Goal: Task Accomplishment & Management: Manage account settings

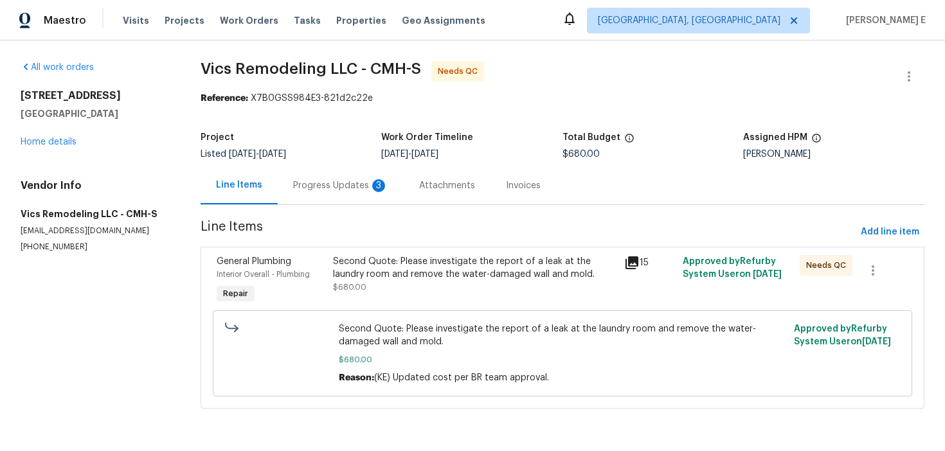
click at [342, 184] on div "Progress Updates 3" at bounding box center [340, 185] width 95 height 13
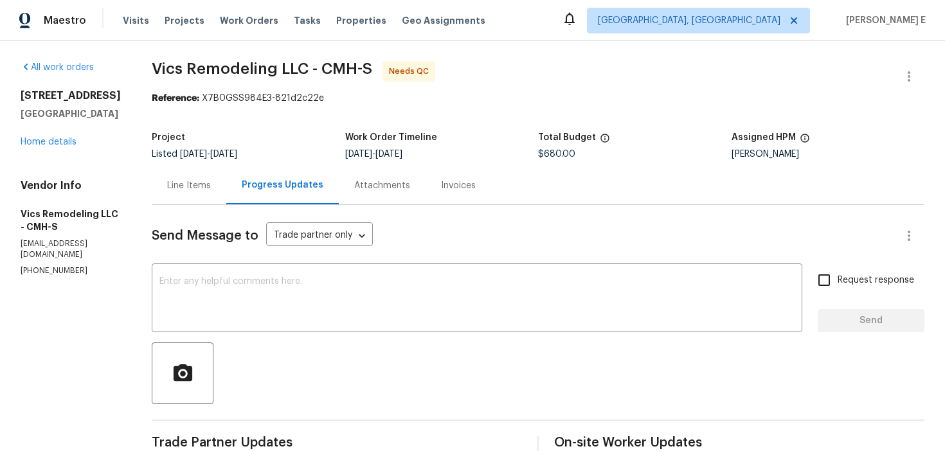
click at [179, 198] on div "Line Items" at bounding box center [189, 185] width 75 height 38
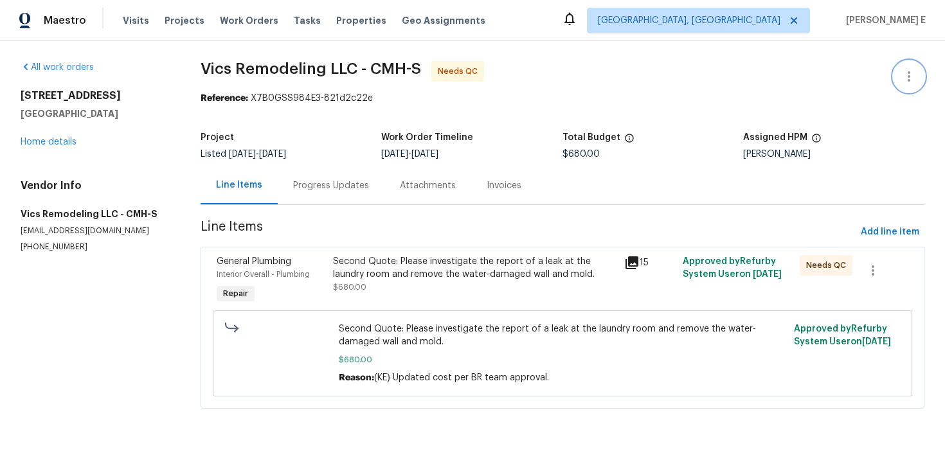
click at [908, 75] on icon "button" at bounding box center [908, 76] width 15 height 15
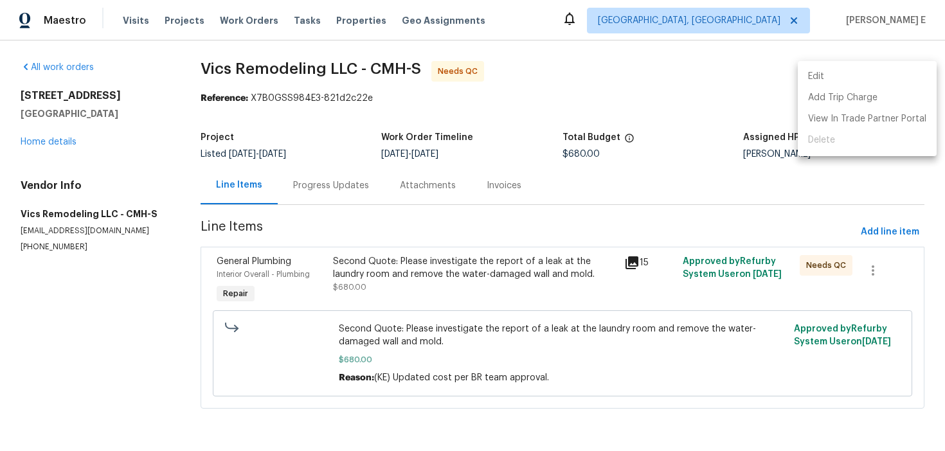
click at [814, 75] on li "Edit" at bounding box center [866, 76] width 139 height 21
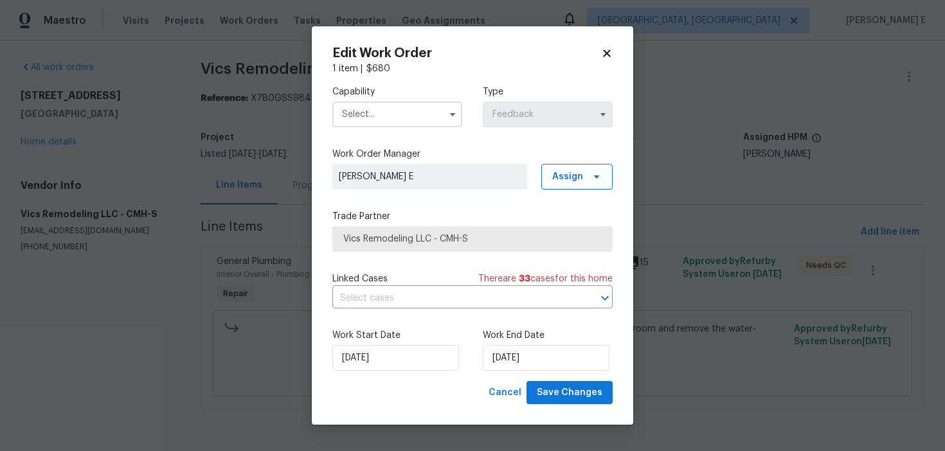
click at [463, 113] on div "Capability Type Feedback" at bounding box center [472, 106] width 280 height 62
click at [454, 114] on icon "button" at bounding box center [452, 114] width 5 height 3
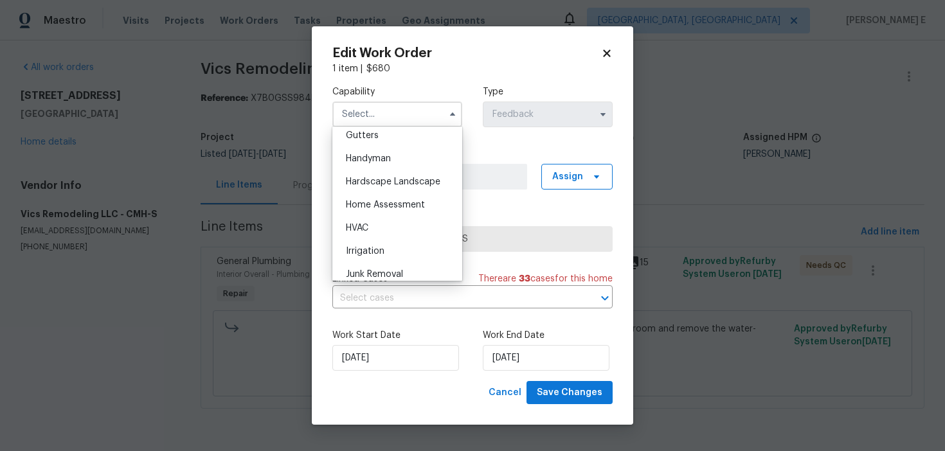
scroll to position [691, 0]
click at [401, 160] on div "Handyman" at bounding box center [396, 157] width 123 height 23
type input "Handyman"
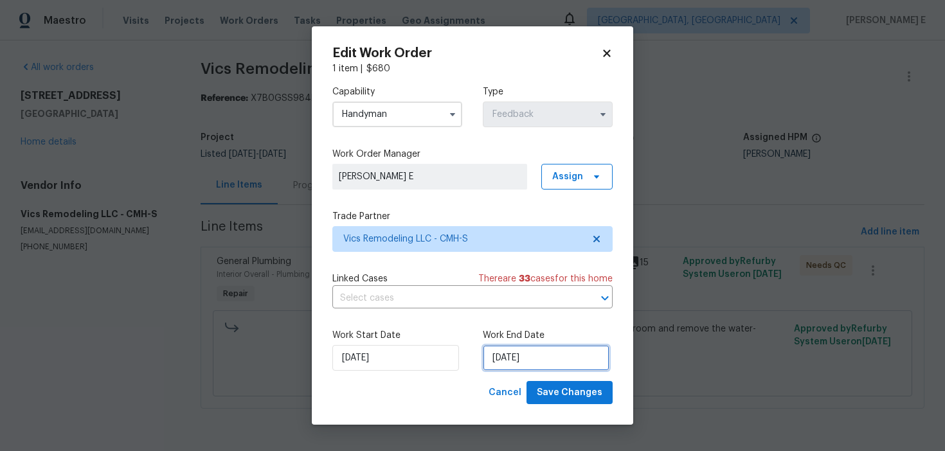
click at [572, 351] on input "11/09/2025" at bounding box center [546, 358] width 127 height 26
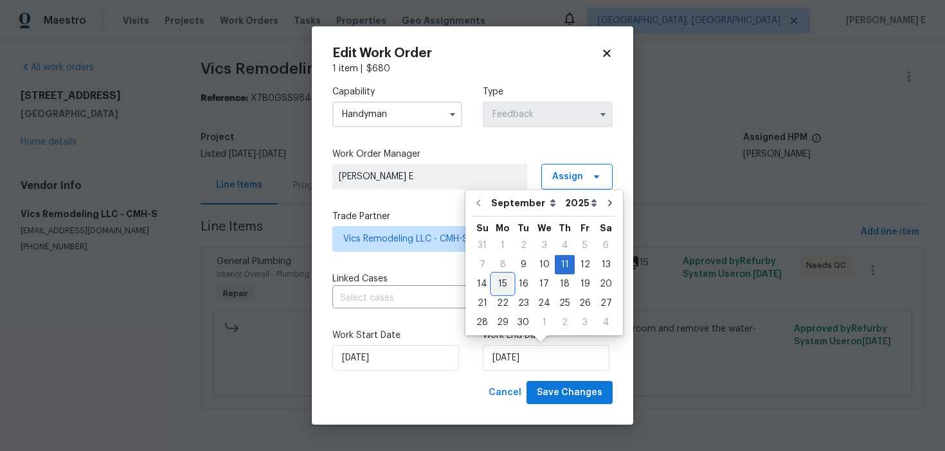
click at [501, 283] on div "15" at bounding box center [502, 284] width 21 height 18
type input "[DATE]"
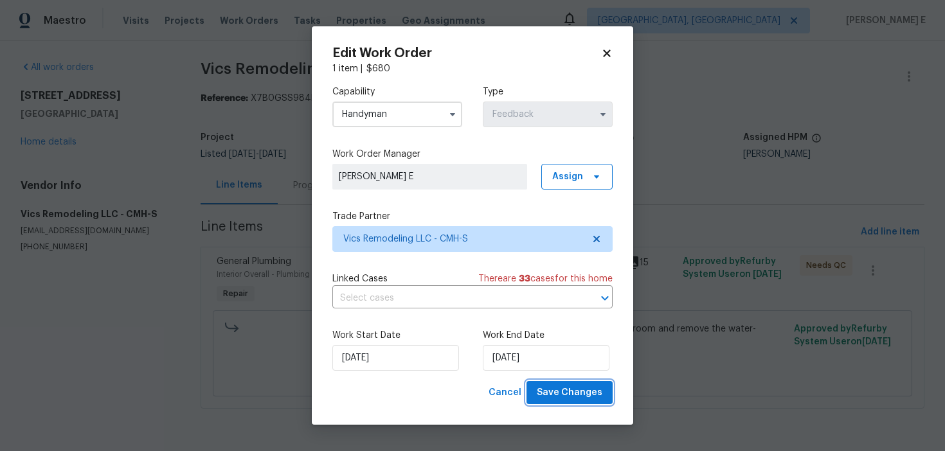
click at [559, 401] on button "Save Changes" at bounding box center [569, 393] width 86 height 24
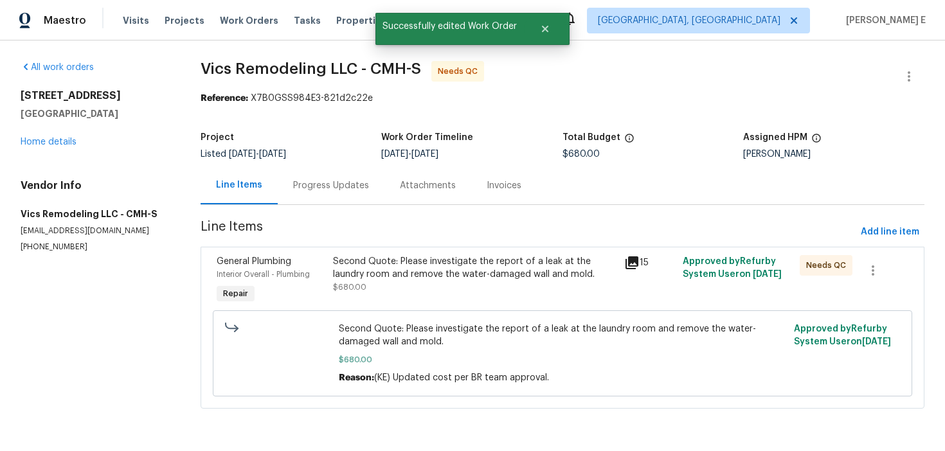
click at [380, 281] on div "Second Quote: Please investigate the report of a leak at the laundry room and r…" at bounding box center [475, 274] width 284 height 39
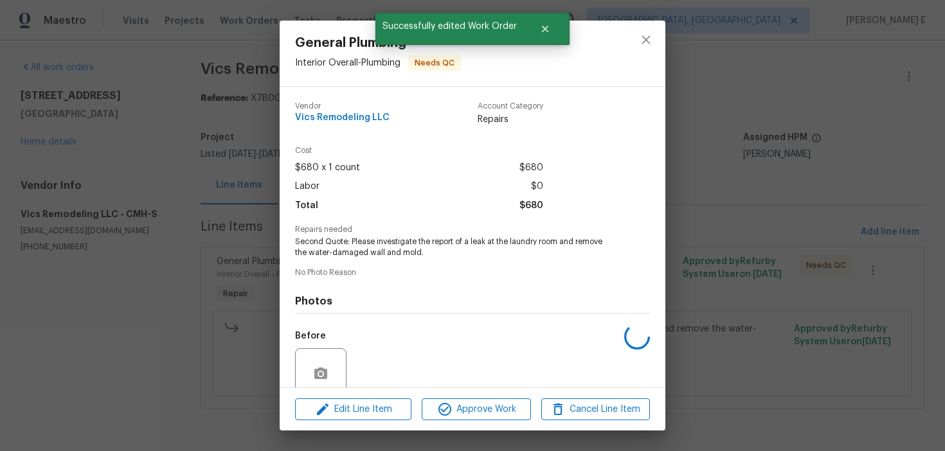
scroll to position [108, 0]
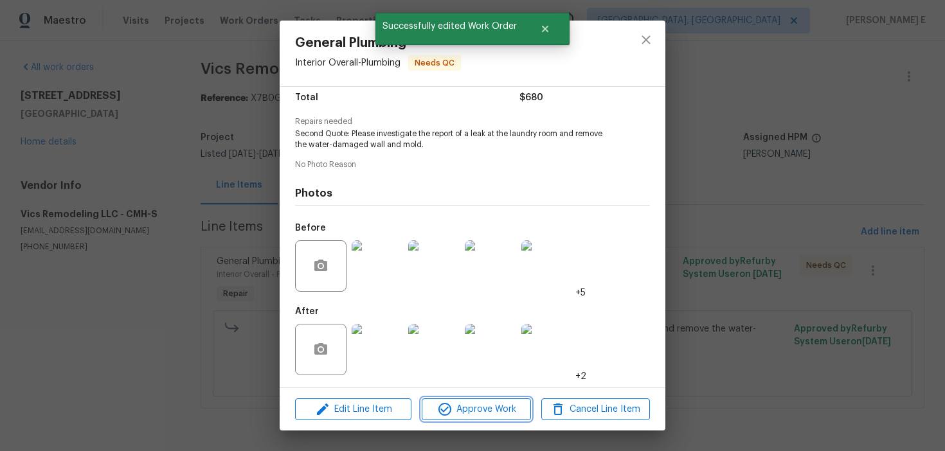
click at [474, 407] on span "Approve Work" at bounding box center [475, 410] width 101 height 16
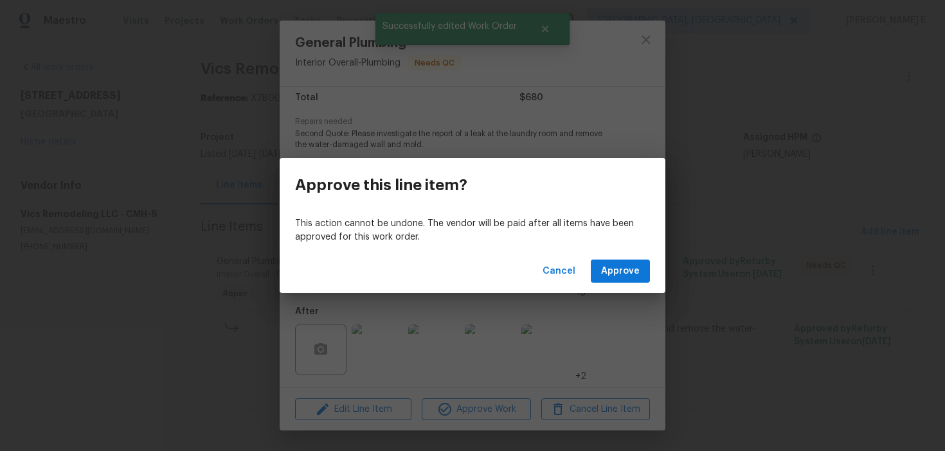
click at [619, 284] on div "Cancel Approve" at bounding box center [473, 271] width 386 height 44
click at [628, 270] on span "Approve" at bounding box center [620, 271] width 39 height 16
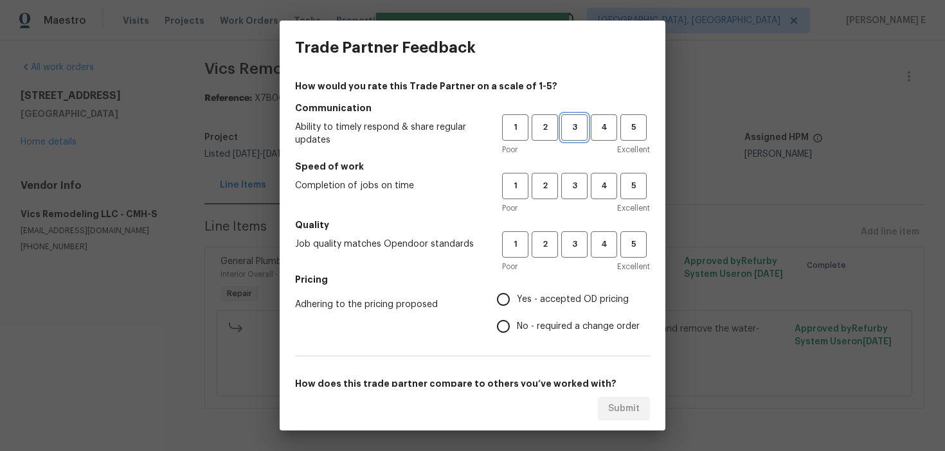
click at [573, 123] on span "3" at bounding box center [574, 127] width 24 height 15
click at [575, 196] on button "3" at bounding box center [574, 186] width 26 height 26
click at [574, 251] on span "3" at bounding box center [574, 244] width 24 height 15
click at [515, 334] on input "No - required a change order" at bounding box center [503, 326] width 27 height 27
radio input "true"
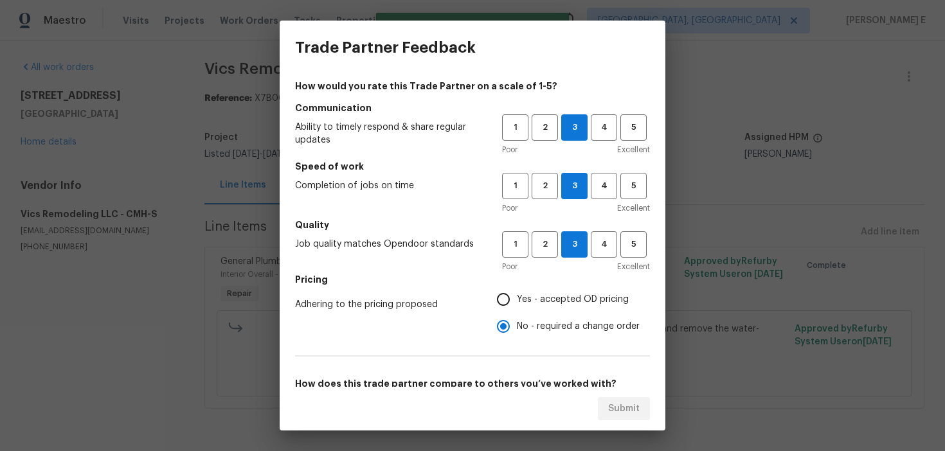
scroll to position [201, 0]
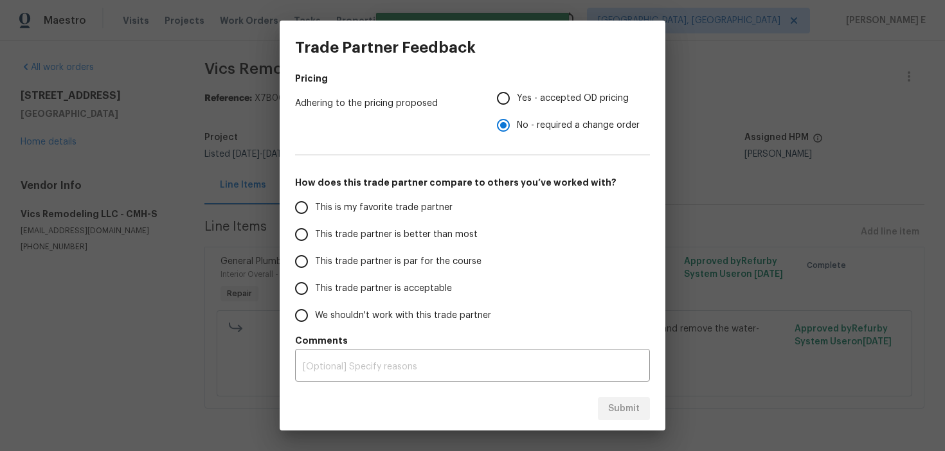
click at [409, 261] on span "This trade partner is par for the course" at bounding box center [398, 261] width 166 height 13
click at [315, 261] on input "This trade partner is par for the course" at bounding box center [301, 261] width 27 height 27
click at [613, 413] on span "Submit" at bounding box center [623, 409] width 31 height 16
radio input "true"
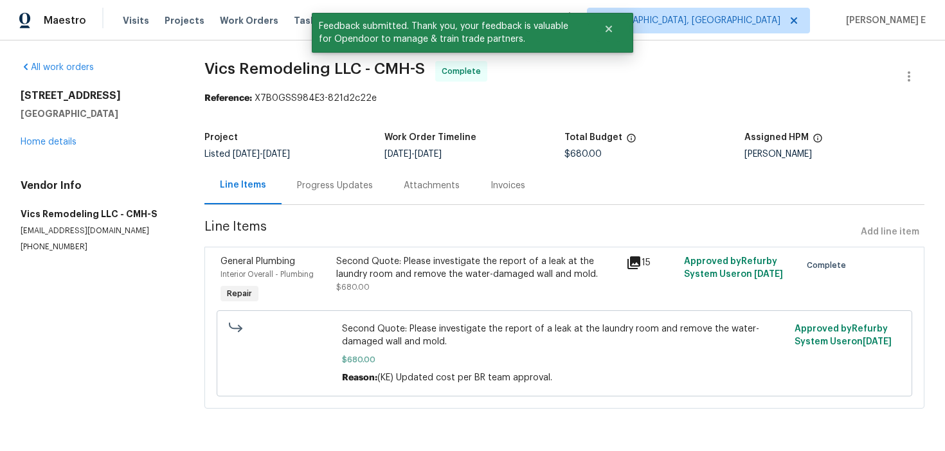
click at [360, 186] on div "Progress Updates" at bounding box center [335, 185] width 76 height 13
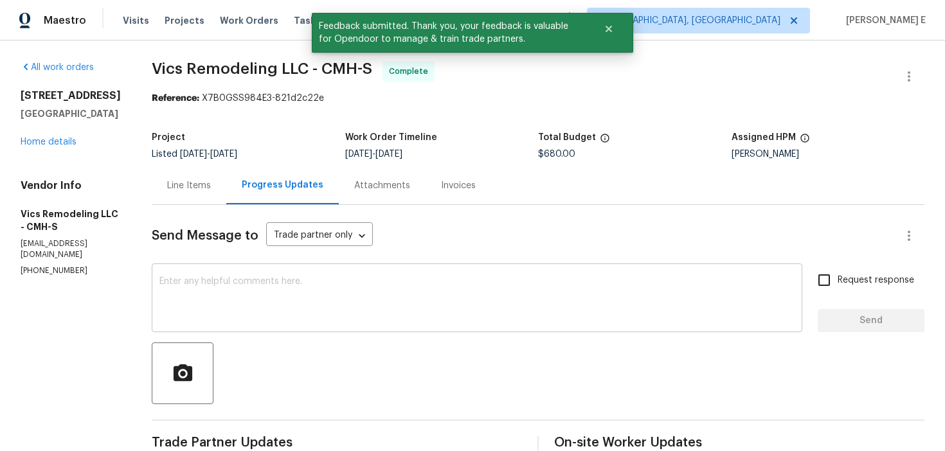
click at [331, 287] on textarea at bounding box center [476, 299] width 635 height 45
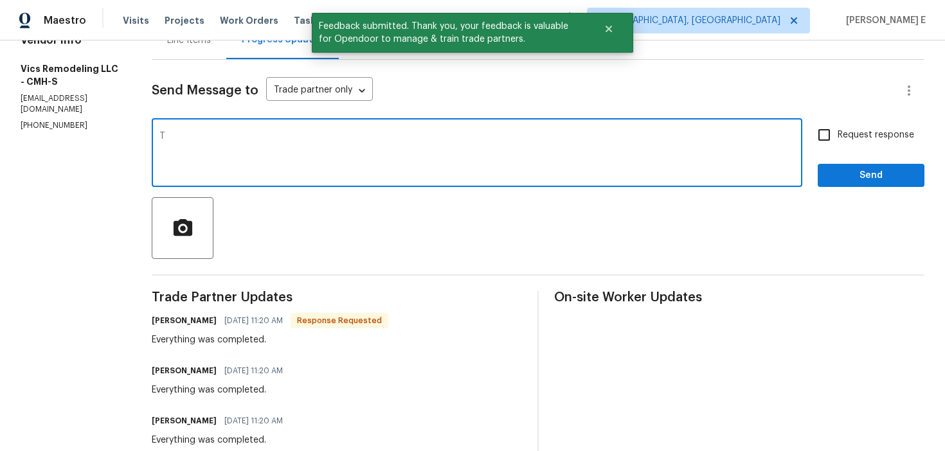
scroll to position [131, 0]
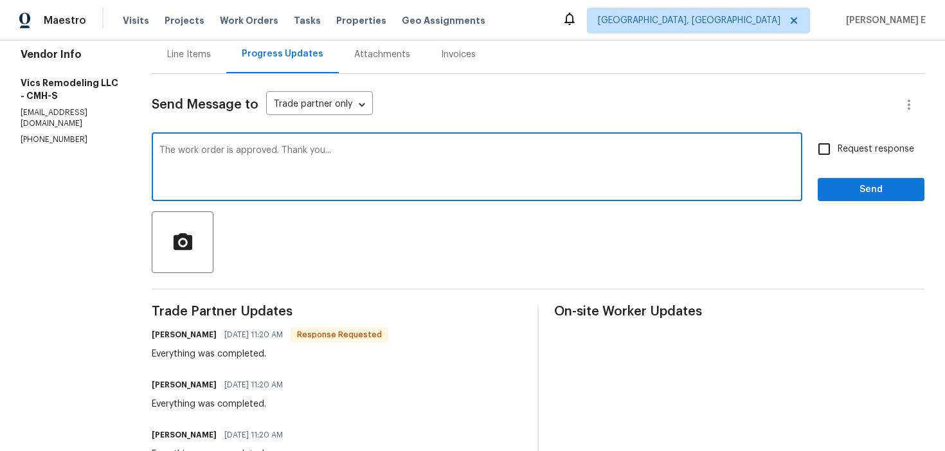
type textarea "The work order is approved. Thank you..."
click at [833, 144] on input "Request response" at bounding box center [823, 149] width 27 height 27
checkbox input "true"
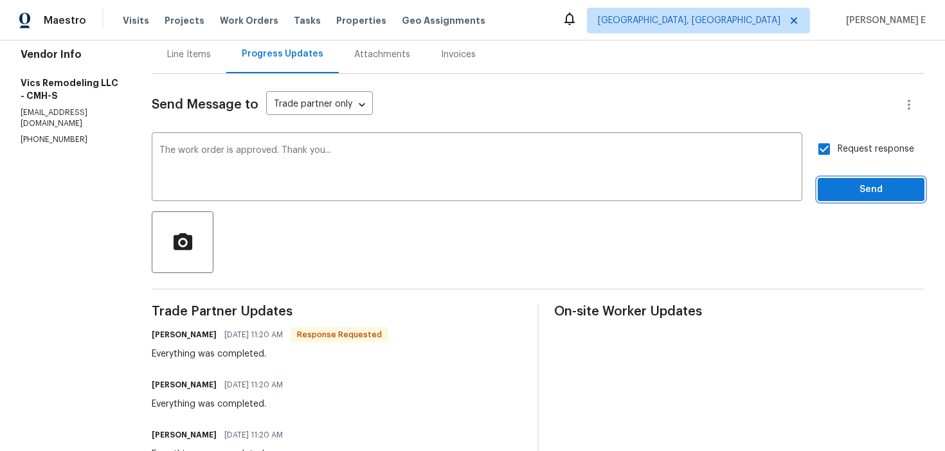
click at [841, 184] on span "Send" at bounding box center [871, 190] width 86 height 16
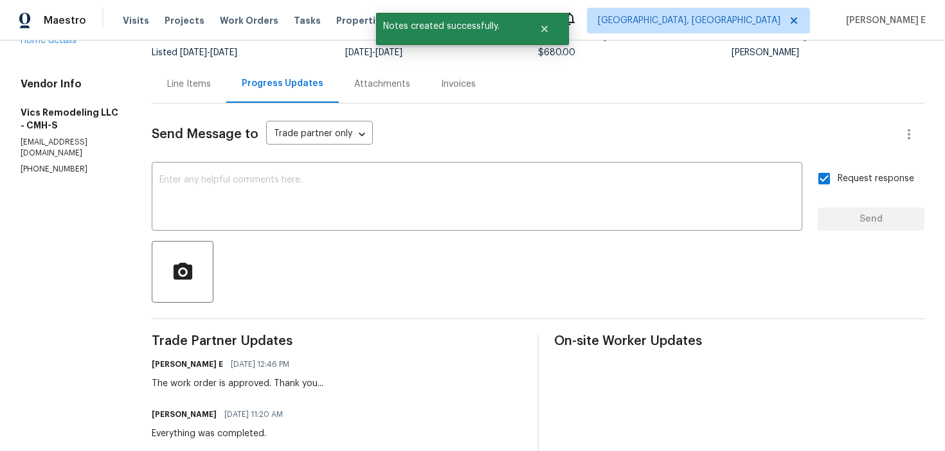
scroll to position [0, 0]
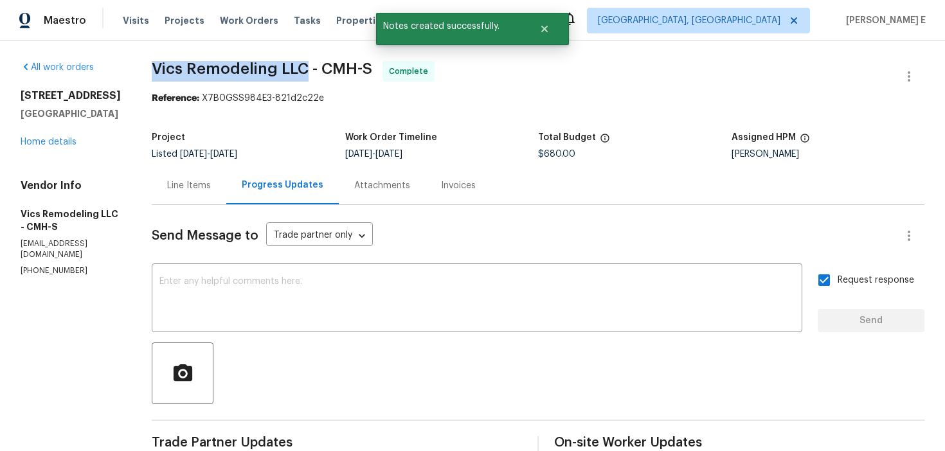
drag, startPoint x: 143, startPoint y: 63, endPoint x: 296, endPoint y: 64, distance: 152.9
click at [296, 64] on span "Vics Remodeling LLC - CMH-S" at bounding box center [262, 68] width 220 height 15
copy span "Vics Remodeling LLC"
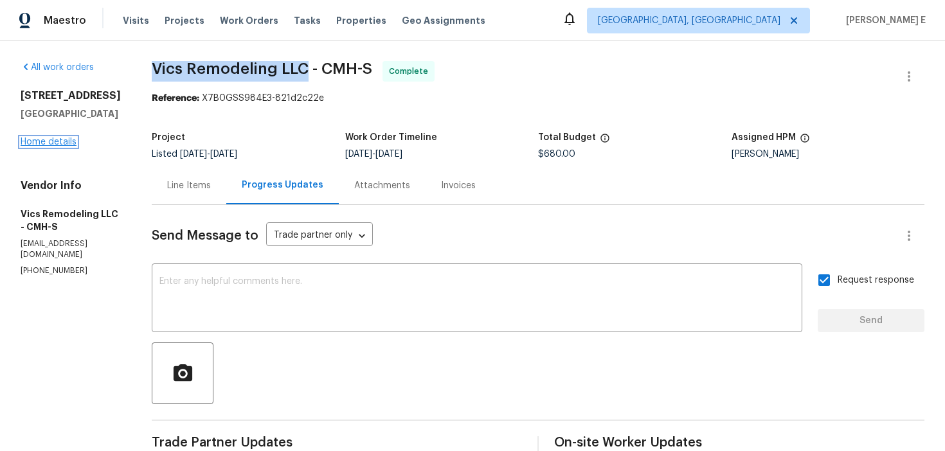
click at [33, 147] on link "Home details" at bounding box center [49, 142] width 56 height 9
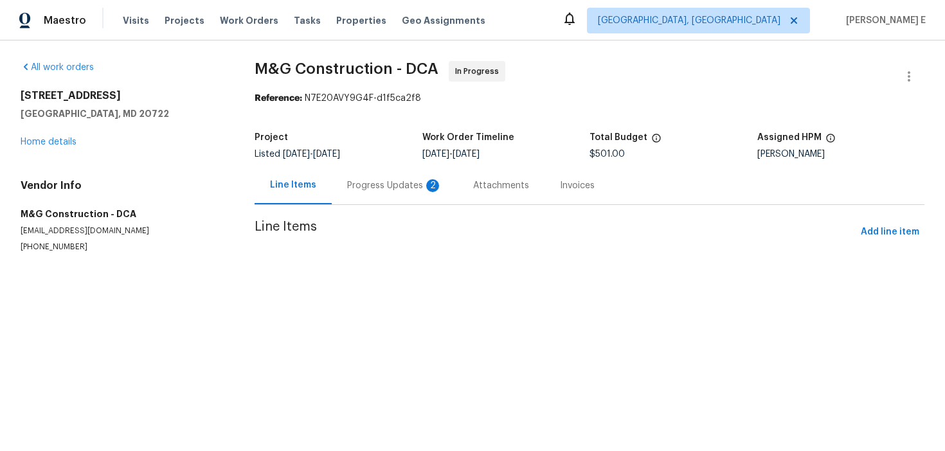
click at [353, 181] on div "Progress Updates 2" at bounding box center [394, 185] width 95 height 13
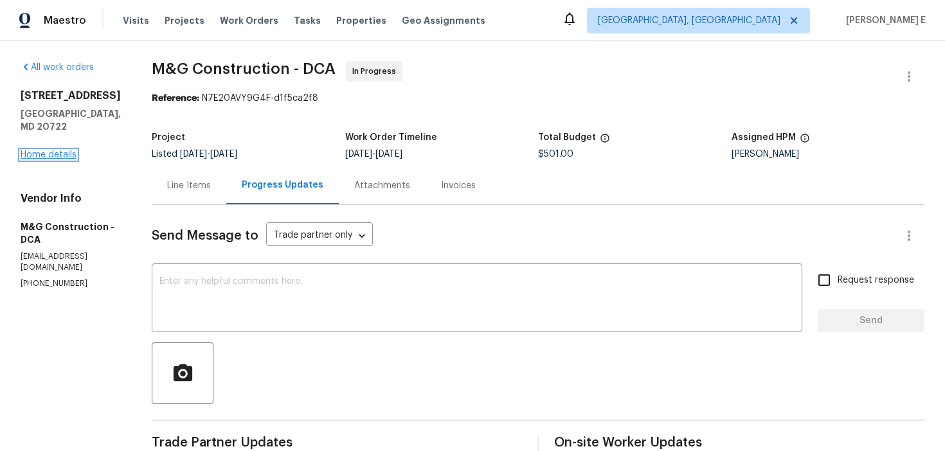
click at [59, 150] on link "Home details" at bounding box center [49, 154] width 56 height 9
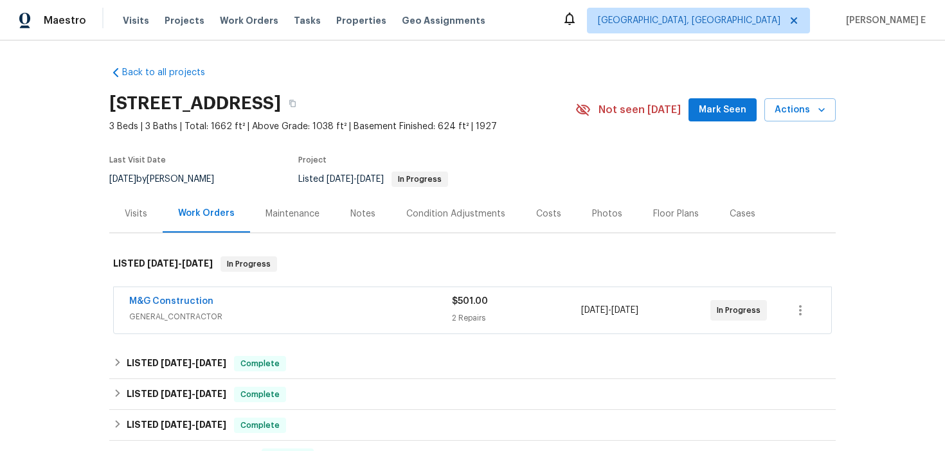
click at [127, 217] on div "Visits" at bounding box center [136, 214] width 22 height 13
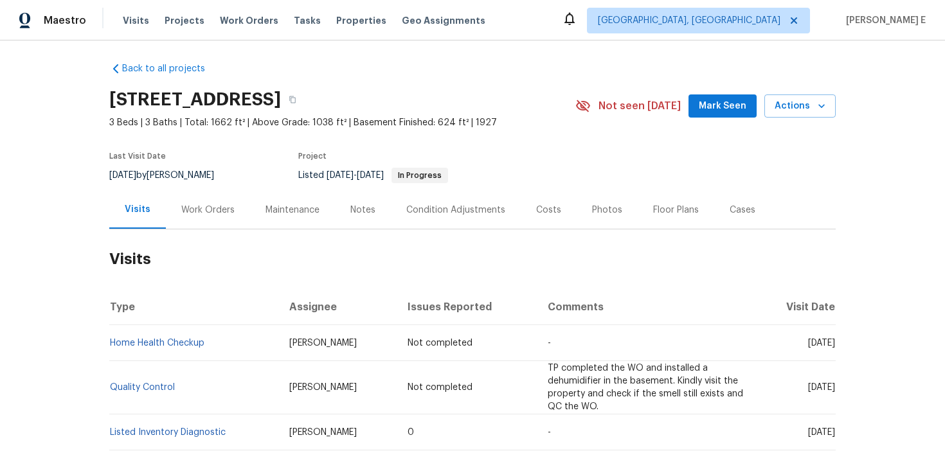
scroll to position [2, 0]
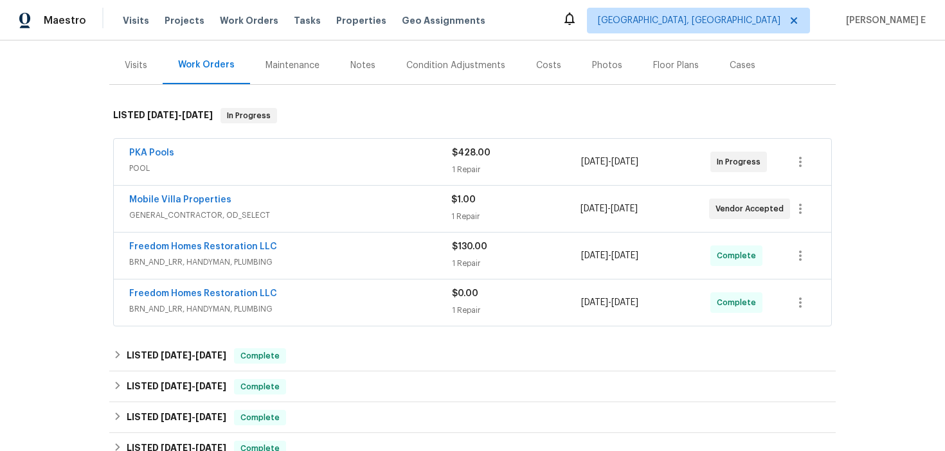
scroll to position [150, 0]
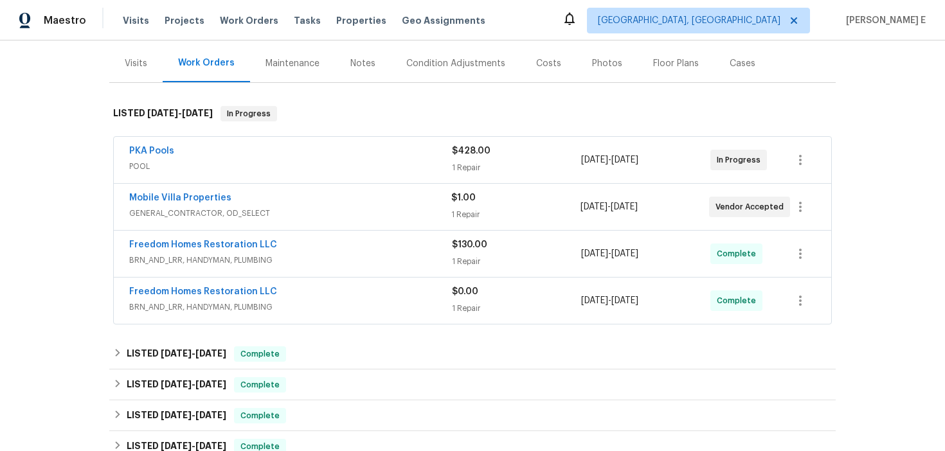
click at [263, 198] on div "Mobile Villa Properties" at bounding box center [290, 198] width 322 height 15
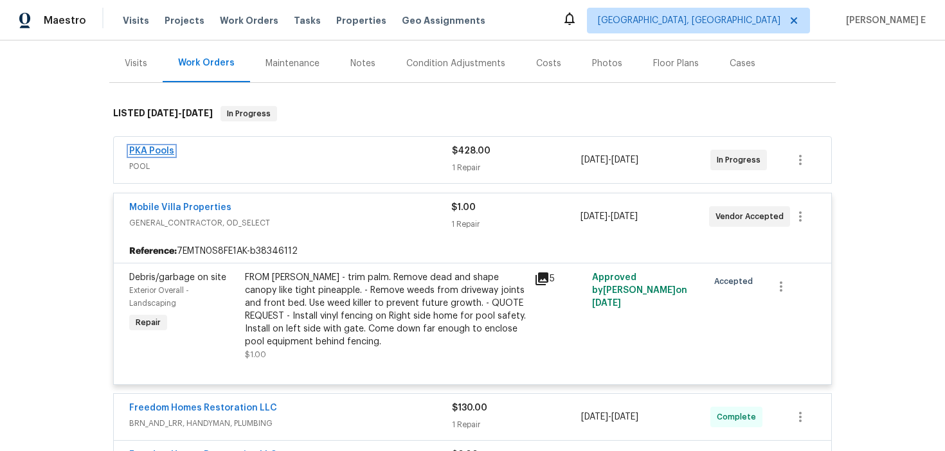
click at [154, 148] on link "PKA Pools" at bounding box center [151, 151] width 45 height 9
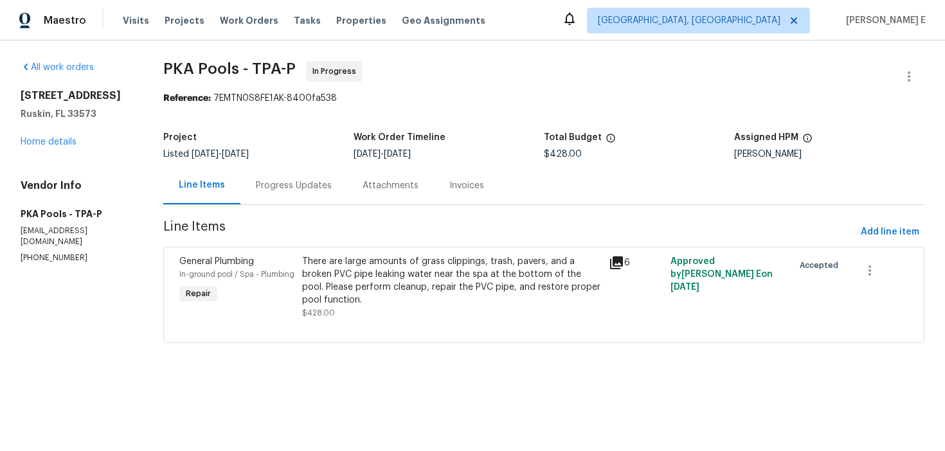
click at [287, 187] on div "Progress Updates" at bounding box center [294, 185] width 76 height 13
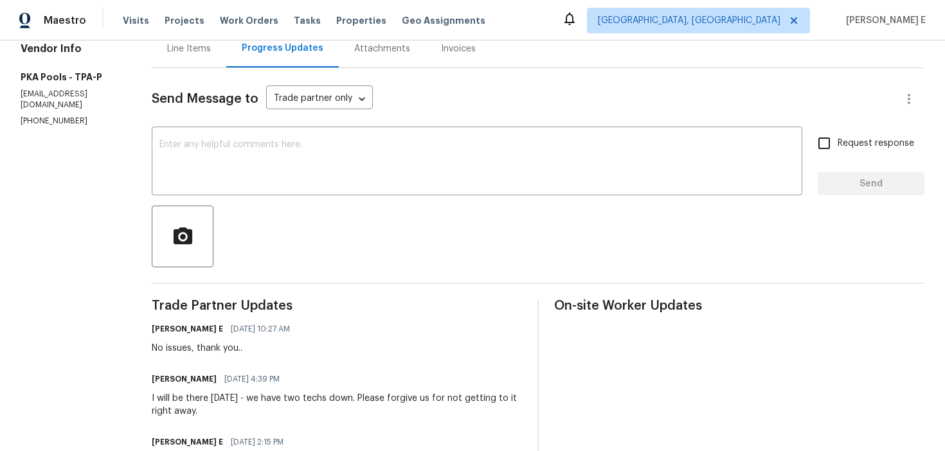
scroll to position [139, 0]
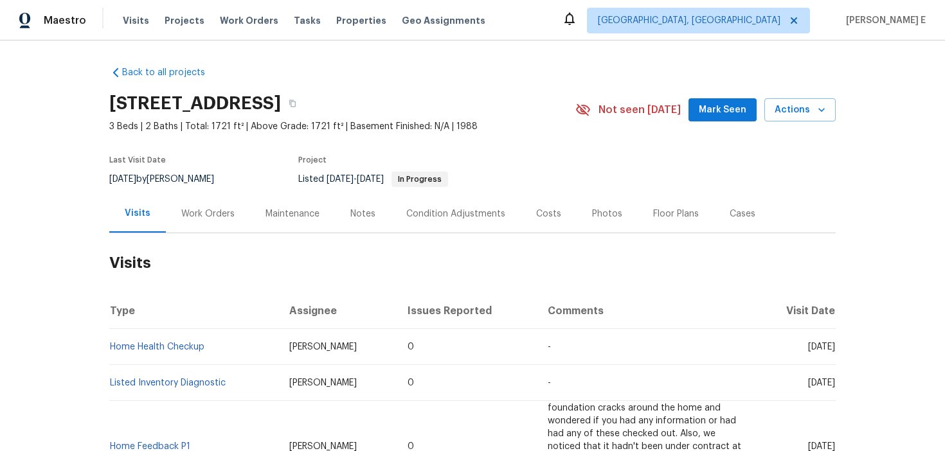
click at [191, 233] on h2 "Visits" at bounding box center [472, 263] width 726 height 60
click at [201, 206] on div "Work Orders" at bounding box center [208, 214] width 84 height 38
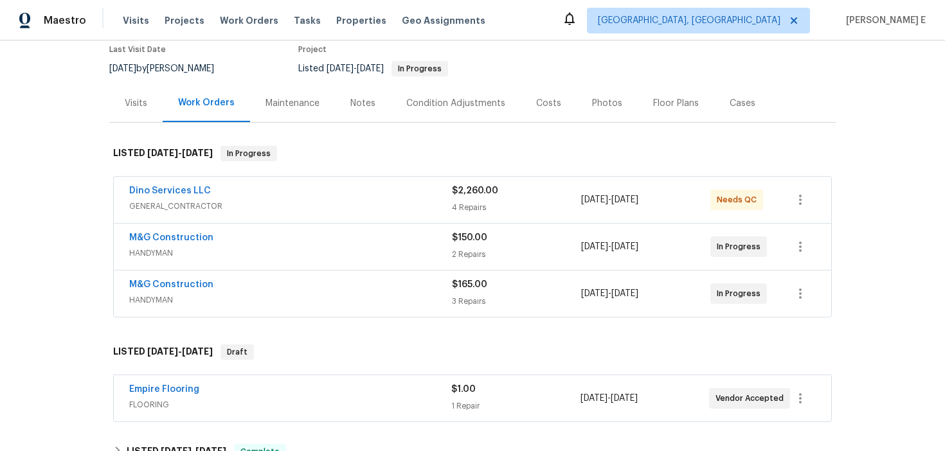
scroll to position [114, 0]
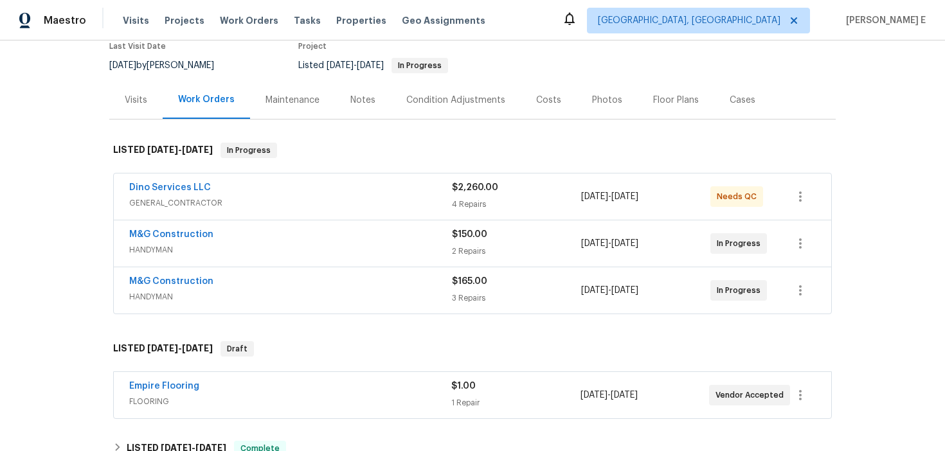
click at [238, 286] on div "M&G Construction" at bounding box center [290, 282] width 323 height 15
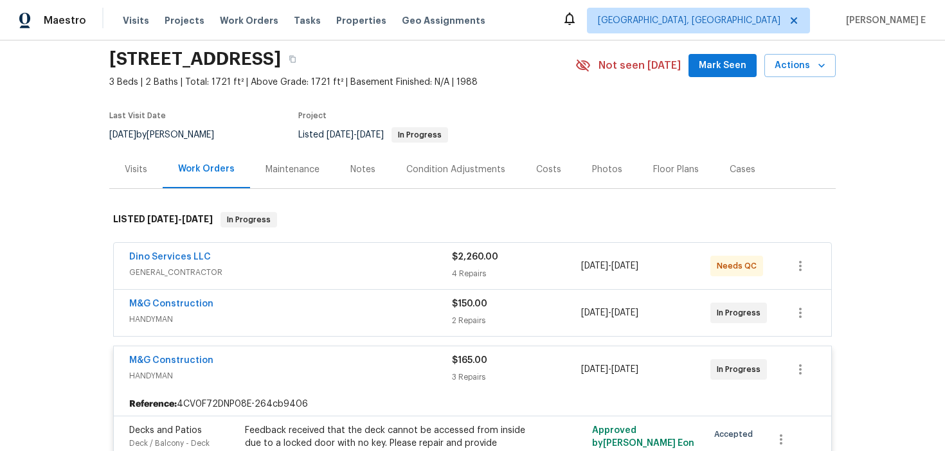
scroll to position [71, 0]
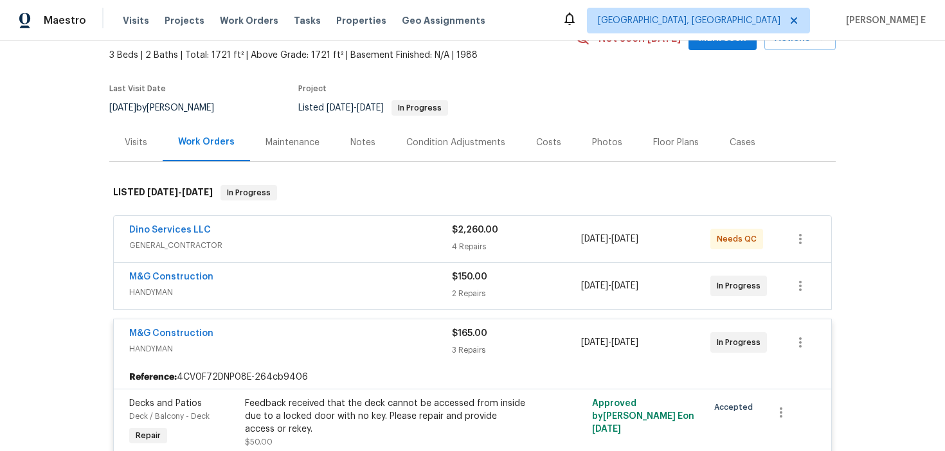
click at [265, 278] on div "M&G Construction" at bounding box center [290, 278] width 323 height 15
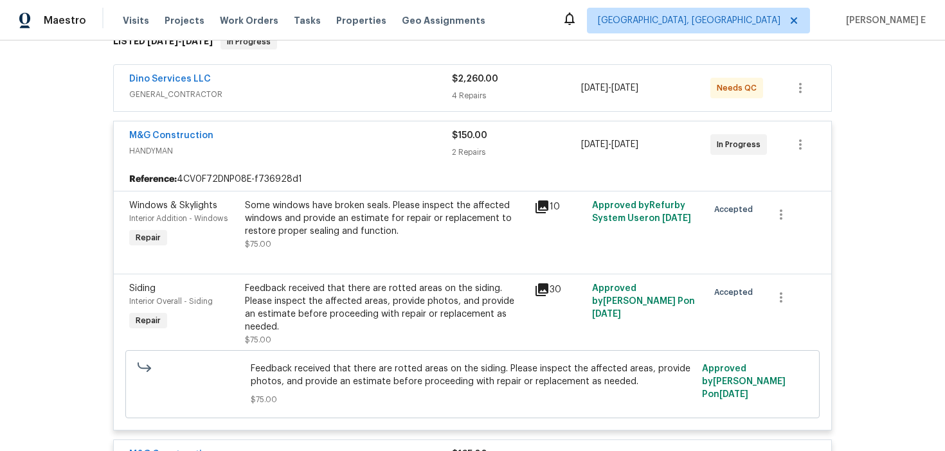
scroll to position [223, 0]
click at [256, 84] on div "Dino Services LLC" at bounding box center [290, 79] width 323 height 15
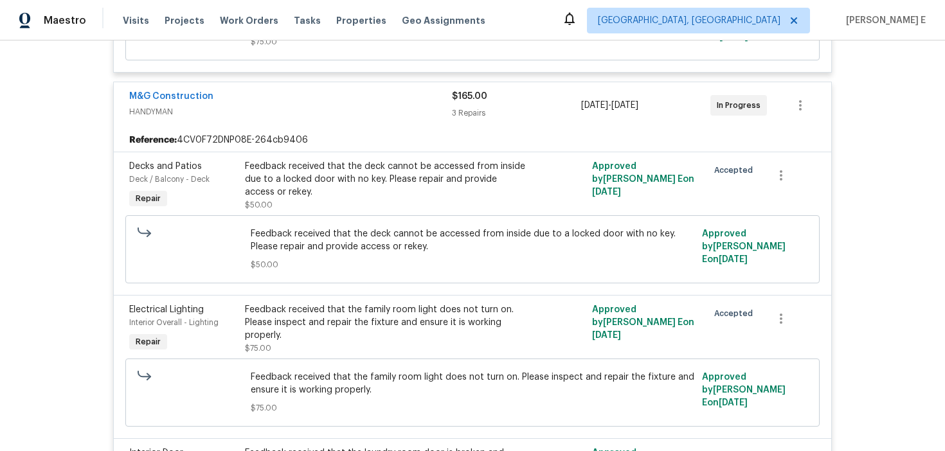
scroll to position [1162, 0]
click at [190, 93] on link "M&G Construction" at bounding box center [171, 97] width 84 height 9
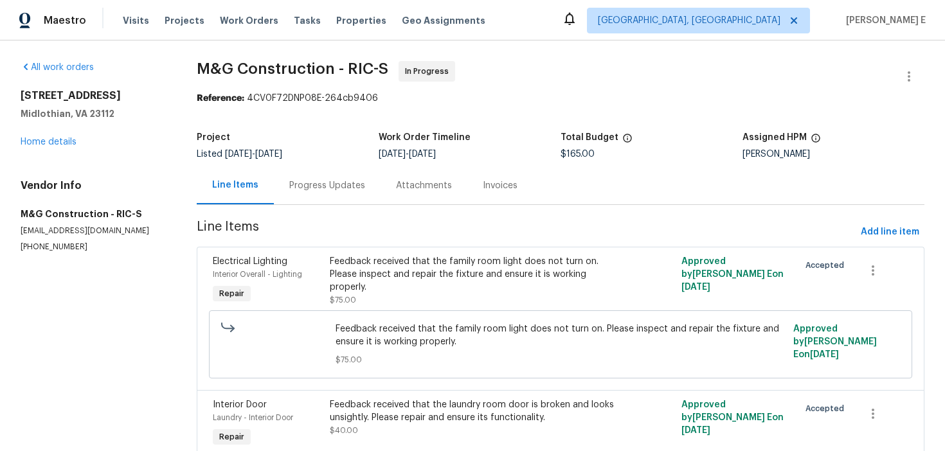
click at [307, 200] on div "Progress Updates" at bounding box center [327, 185] width 107 height 38
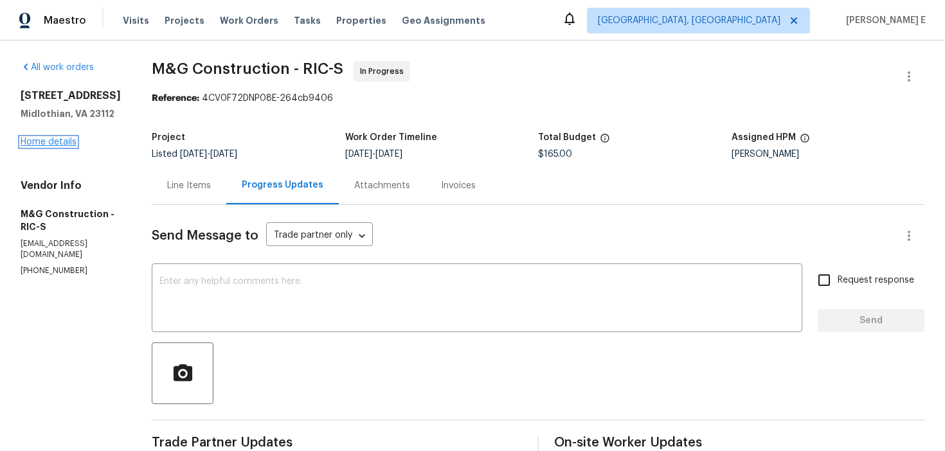
click at [65, 144] on link "Home details" at bounding box center [49, 142] width 56 height 9
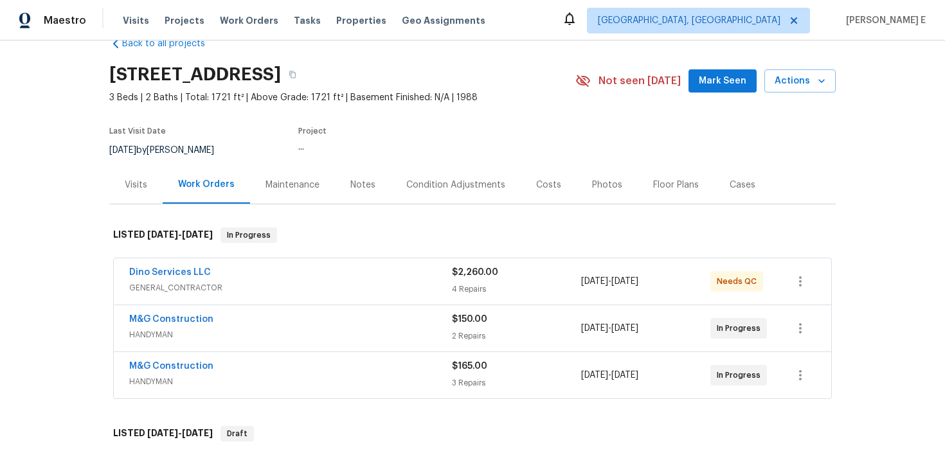
scroll to position [33, 0]
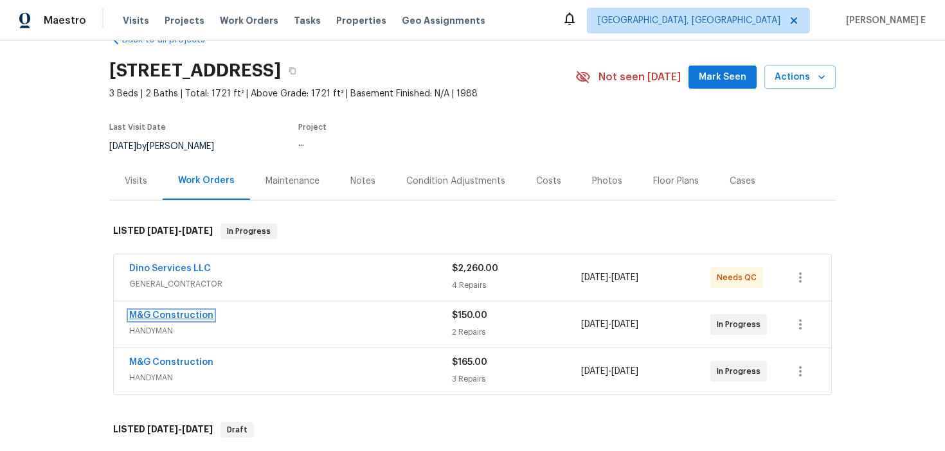
click at [173, 317] on link "M&G Construction" at bounding box center [171, 315] width 84 height 9
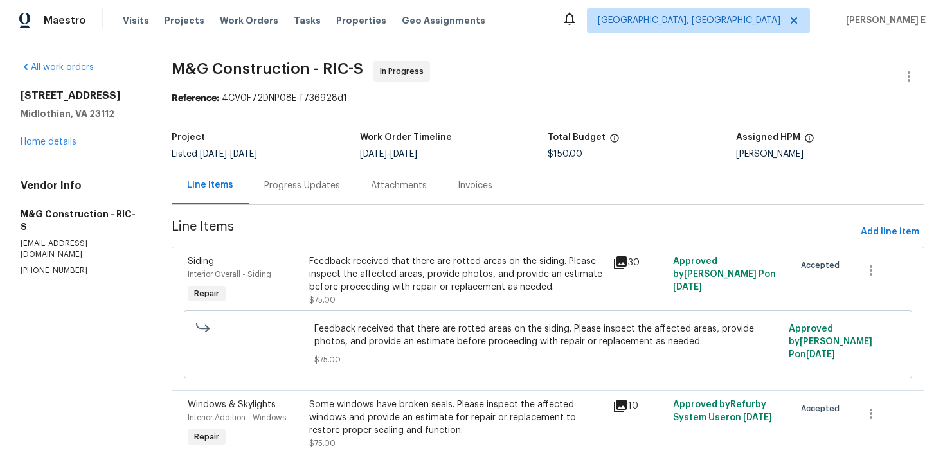
click at [305, 190] on div "Progress Updates" at bounding box center [302, 185] width 76 height 13
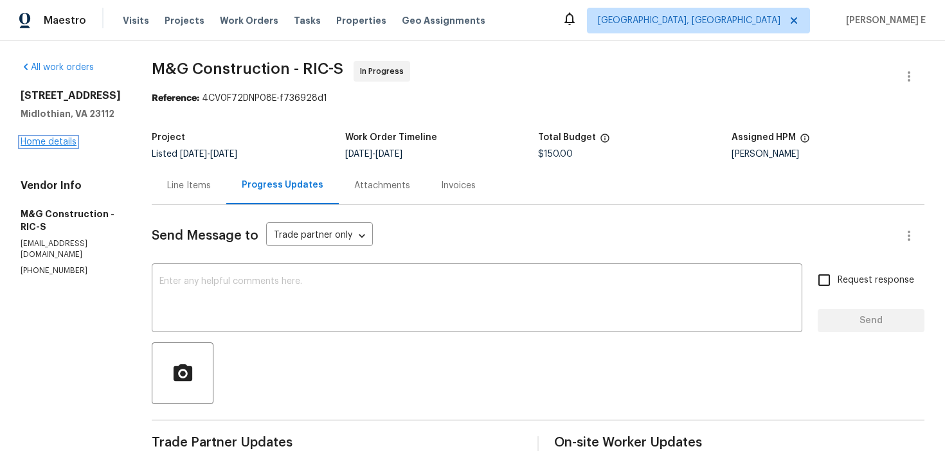
click at [27, 145] on link "Home details" at bounding box center [49, 142] width 56 height 9
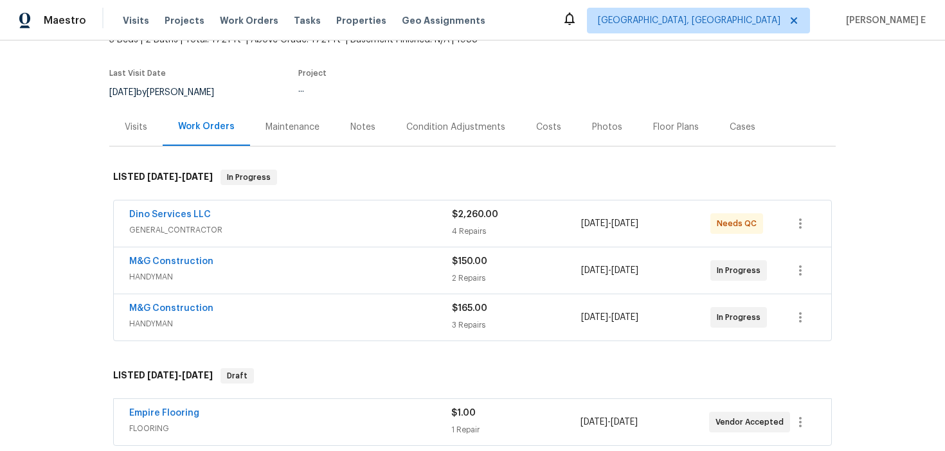
scroll to position [87, 0]
click at [152, 311] on link "M&G Construction" at bounding box center [171, 307] width 84 height 9
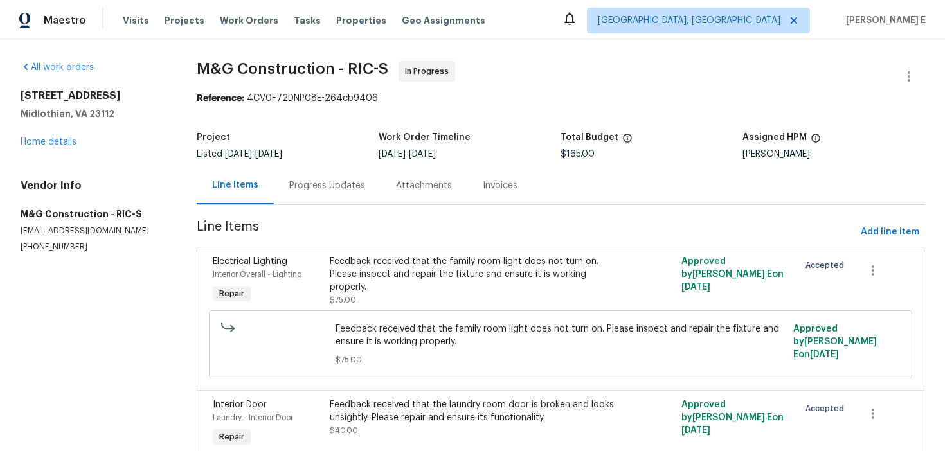
click at [309, 186] on div "Progress Updates" at bounding box center [327, 185] width 76 height 13
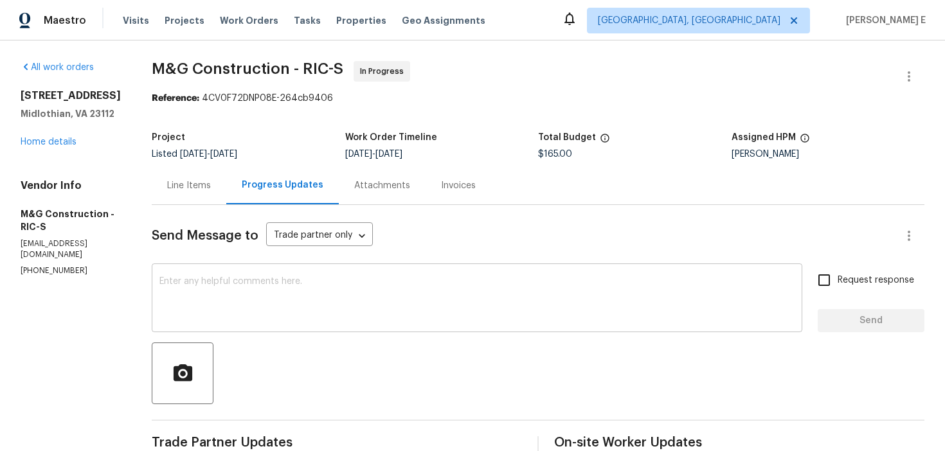
click at [370, 288] on textarea at bounding box center [476, 299] width 635 height 45
paste textarea "Wanted to see if we have a date locked in for this.""
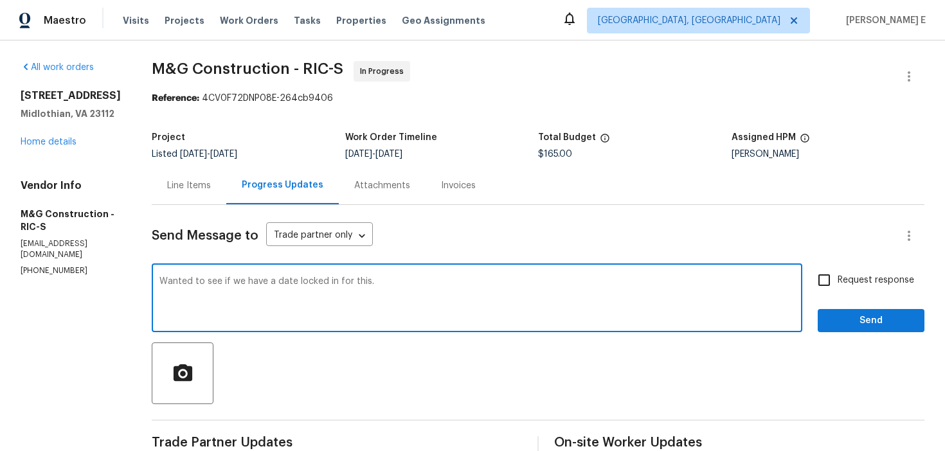
type textarea "Wanted to see if we have a date locked in for this."
click at [821, 284] on input "Request response" at bounding box center [823, 280] width 27 height 27
checkbox input "true"
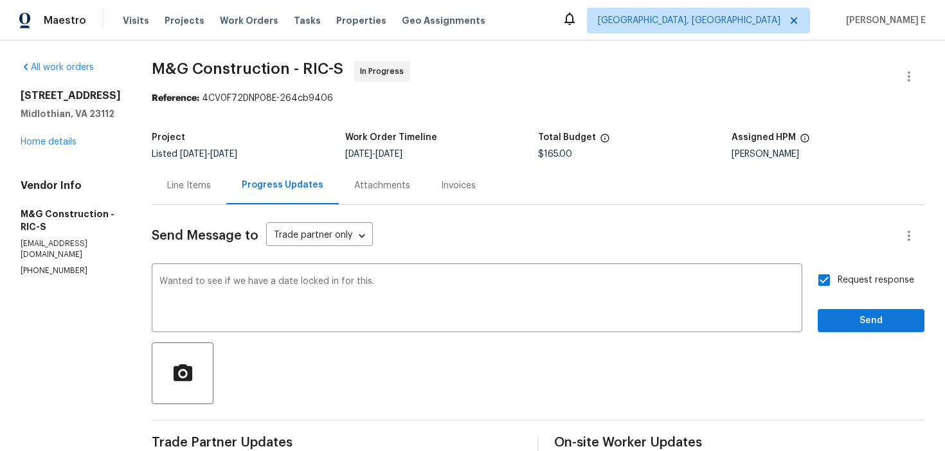
click at [159, 281] on textarea "Wanted to see if we have a date locked in for this." at bounding box center [476, 299] width 635 height 45
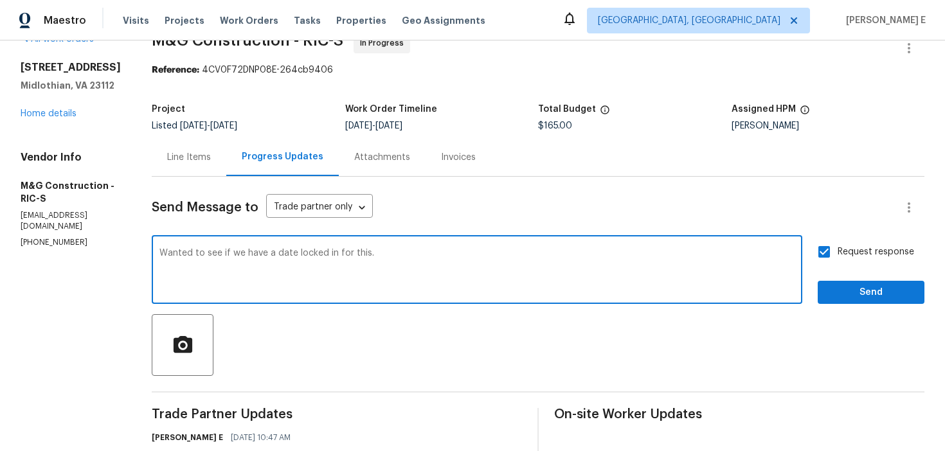
scroll to position [23, 0]
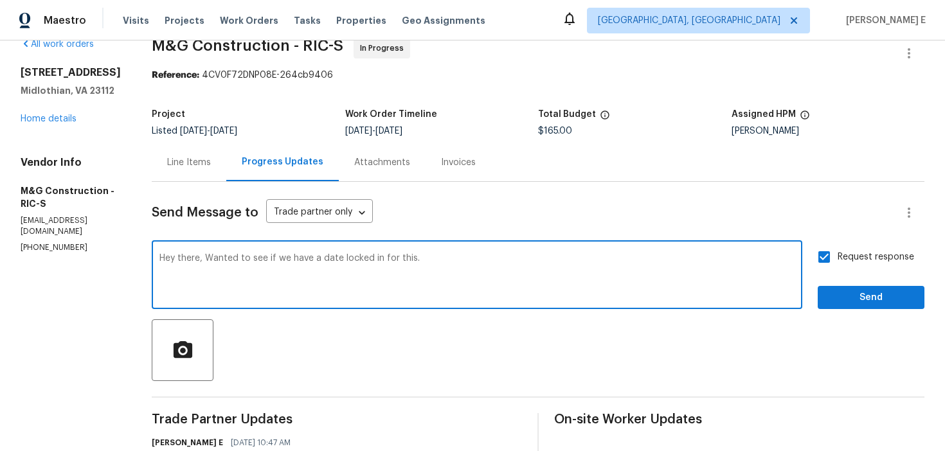
type textarea "Hey there, Wanted to see if we have a date locked in for this."
click at [886, 300] on span "Send" at bounding box center [871, 298] width 86 height 16
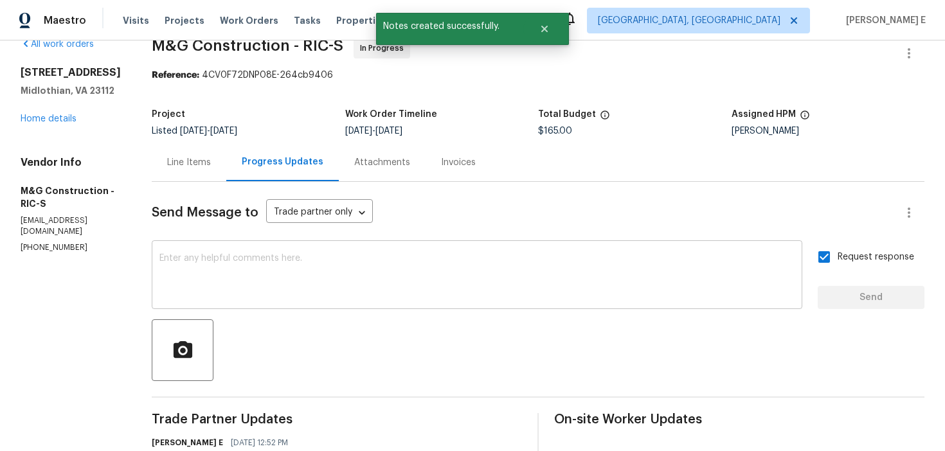
scroll to position [0, 0]
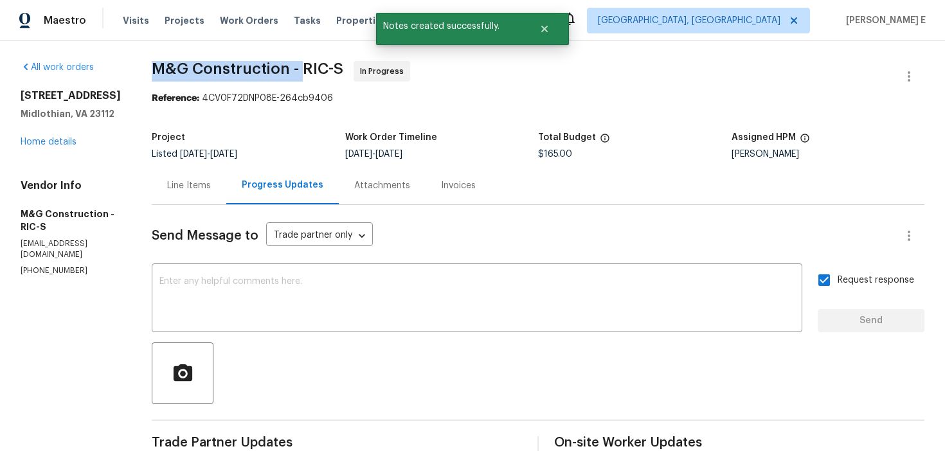
drag, startPoint x: 154, startPoint y: 70, endPoint x: 302, endPoint y: 69, distance: 148.4
click at [302, 69] on span "M&G Construction - RIC-S" at bounding box center [247, 68] width 191 height 15
copy span "M&G Construction -"
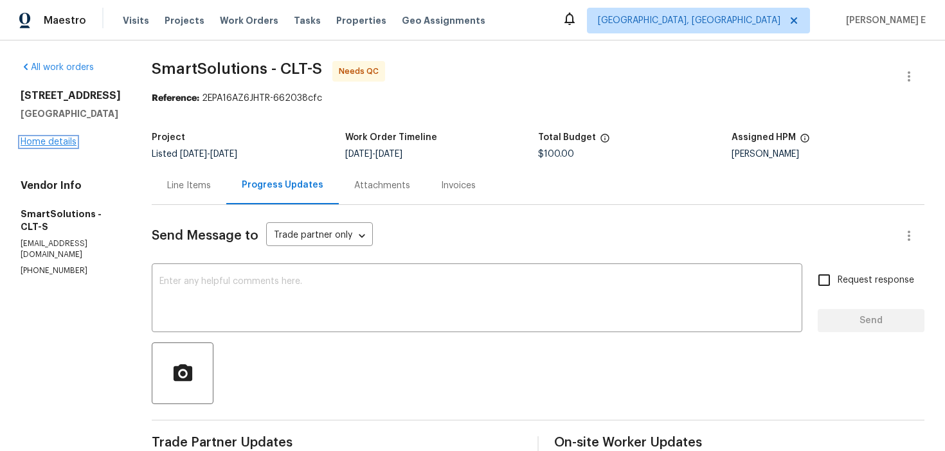
click at [35, 139] on link "Home details" at bounding box center [49, 142] width 56 height 9
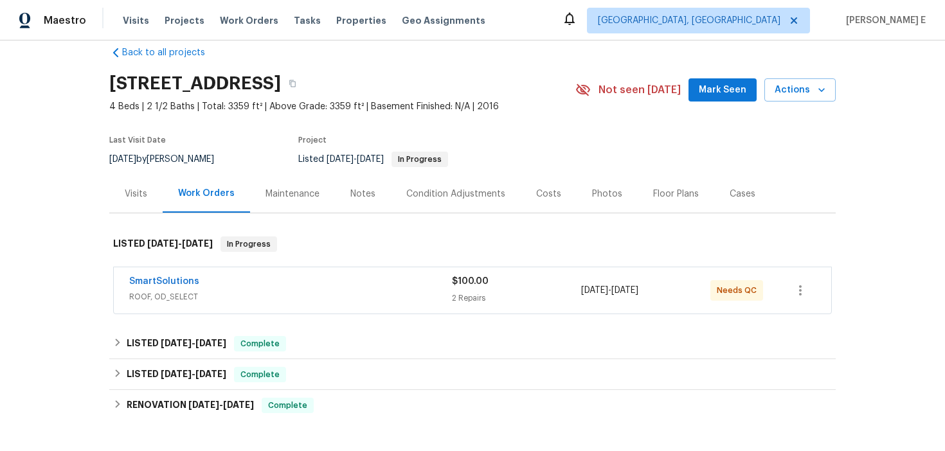
scroll to position [24, 0]
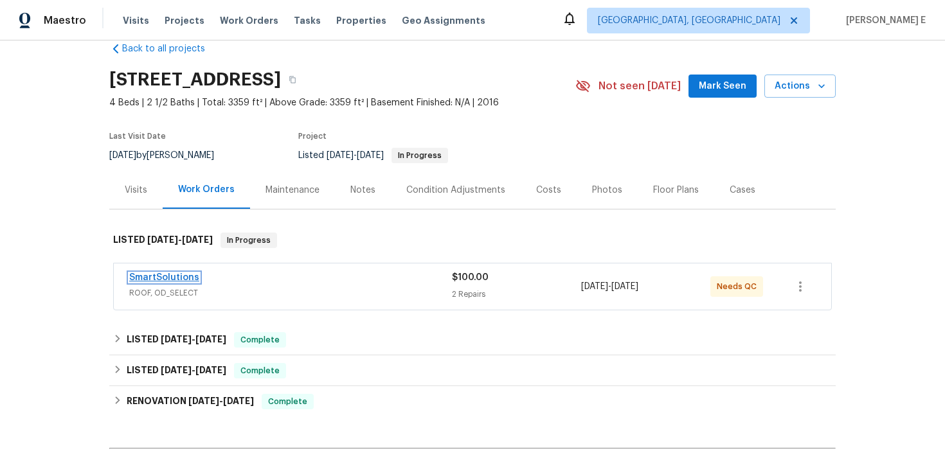
click at [164, 275] on link "SmartSolutions" at bounding box center [164, 277] width 70 height 9
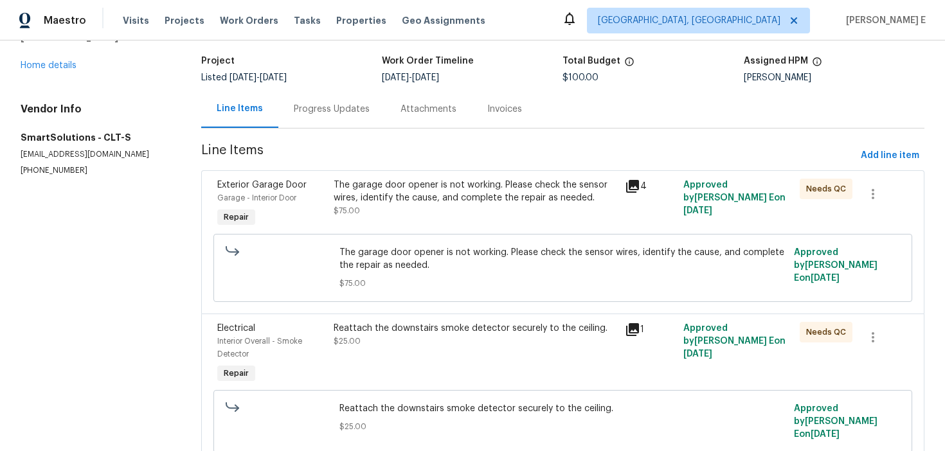
scroll to position [120, 0]
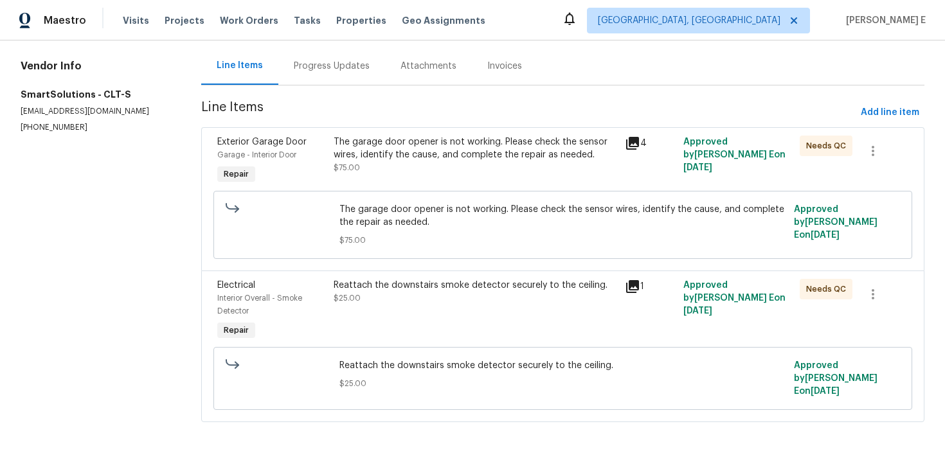
click at [426, 165] on div "The garage door opener is not working. Please check the sensor wires, identify …" at bounding box center [474, 155] width 283 height 39
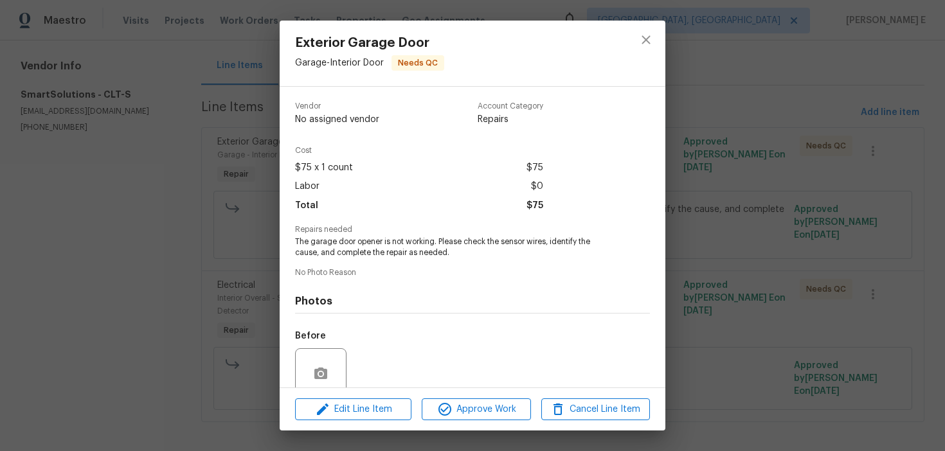
scroll to position [108, 0]
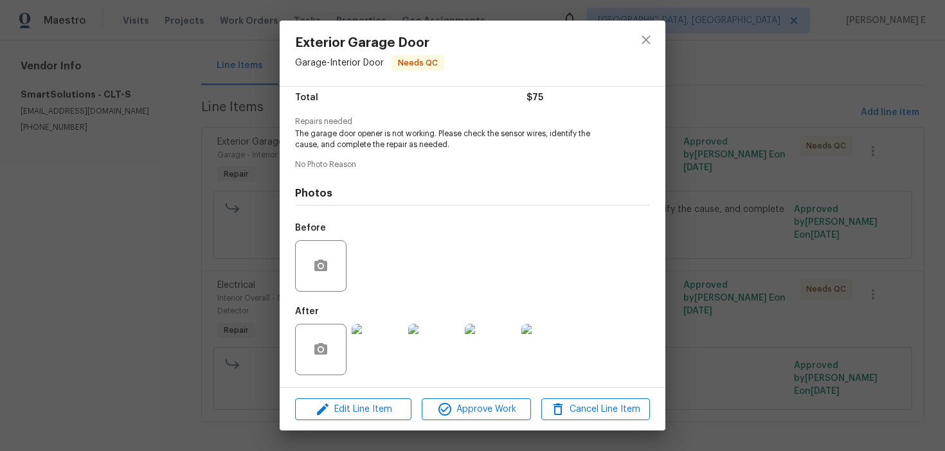
click at [375, 346] on img at bounding box center [376, 349] width 51 height 51
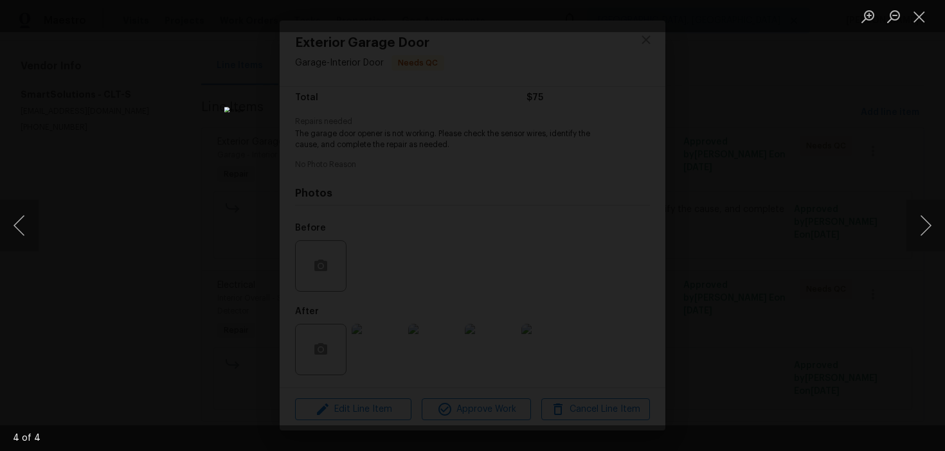
click at [821, 151] on div "Lightbox" at bounding box center [472, 225] width 945 height 451
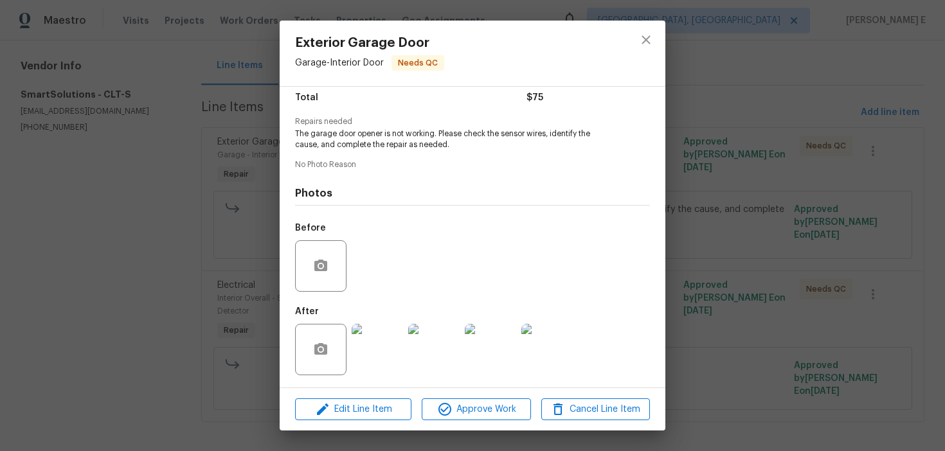
click at [821, 151] on div "Exterior Garage Door Garage - Interior Door Needs QC Vendor SmartSolutions Acco…" at bounding box center [472, 225] width 945 height 451
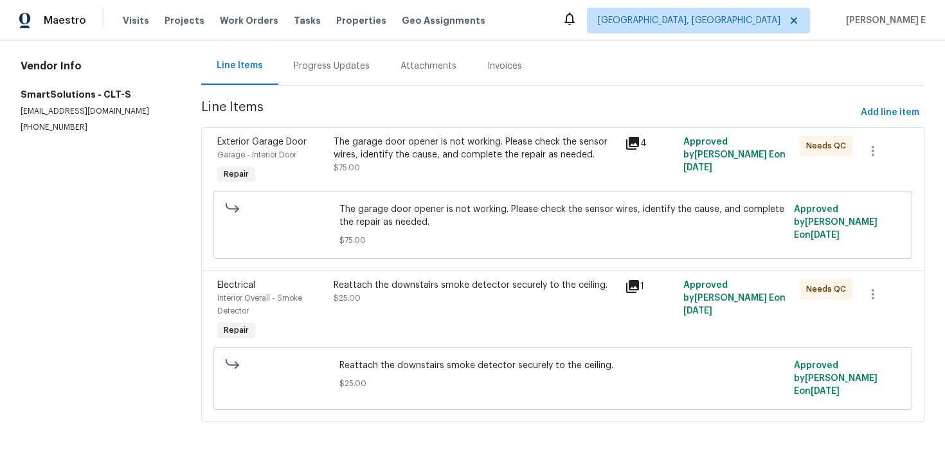
click at [401, 285] on div "Reattach the downstairs smoke detector securely to the ceiling." at bounding box center [474, 285] width 283 height 13
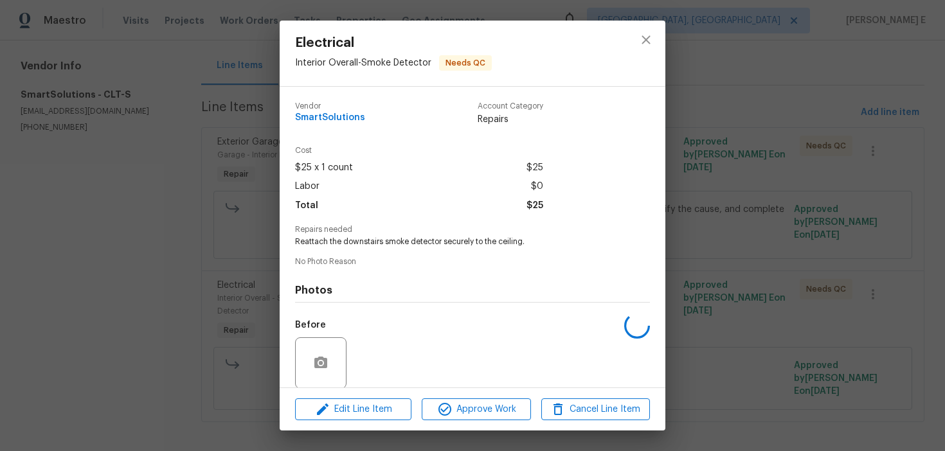
scroll to position [97, 0]
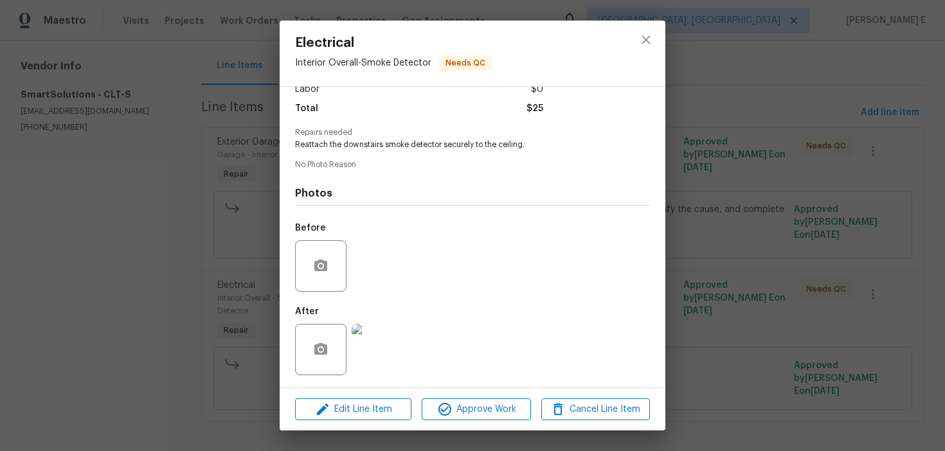
click at [375, 335] on img at bounding box center [376, 349] width 51 height 51
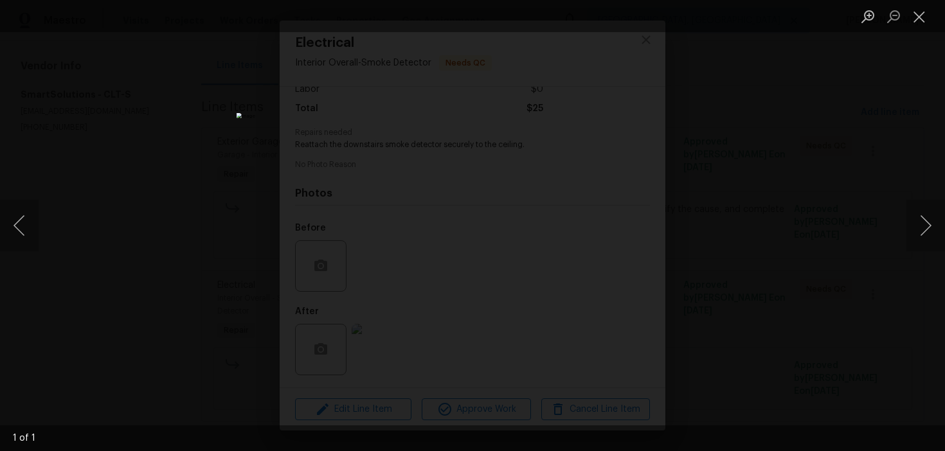
click at [767, 172] on div "Lightbox" at bounding box center [472, 225] width 945 height 451
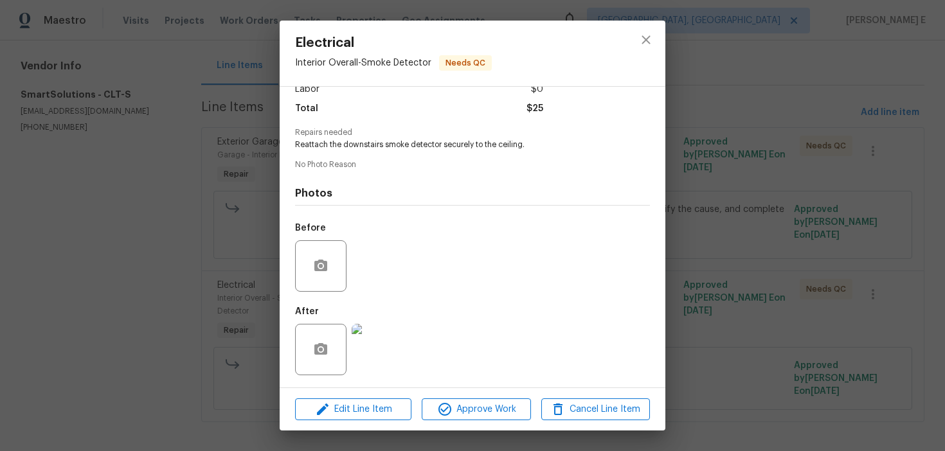
click at [767, 172] on div "Electrical Interior Overall - Smoke Detector Needs QC Vendor SmartSolutions Acc…" at bounding box center [472, 225] width 945 height 451
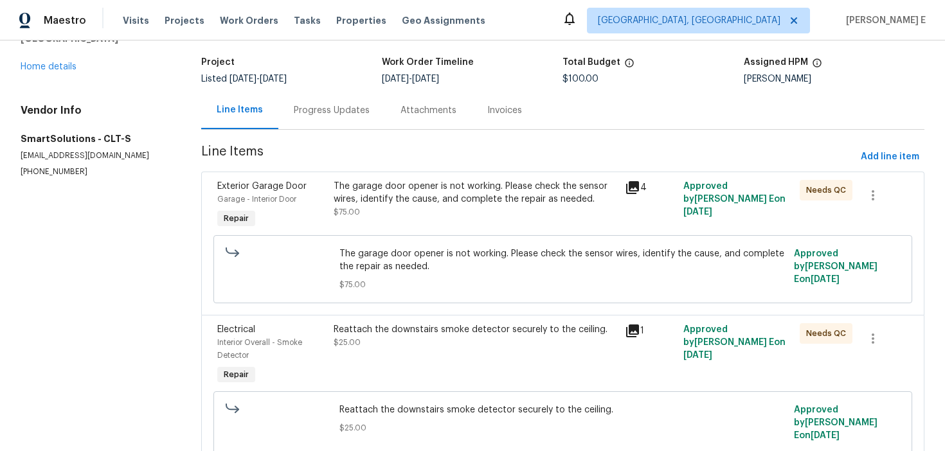
click at [344, 110] on div "Progress Updates" at bounding box center [332, 110] width 76 height 13
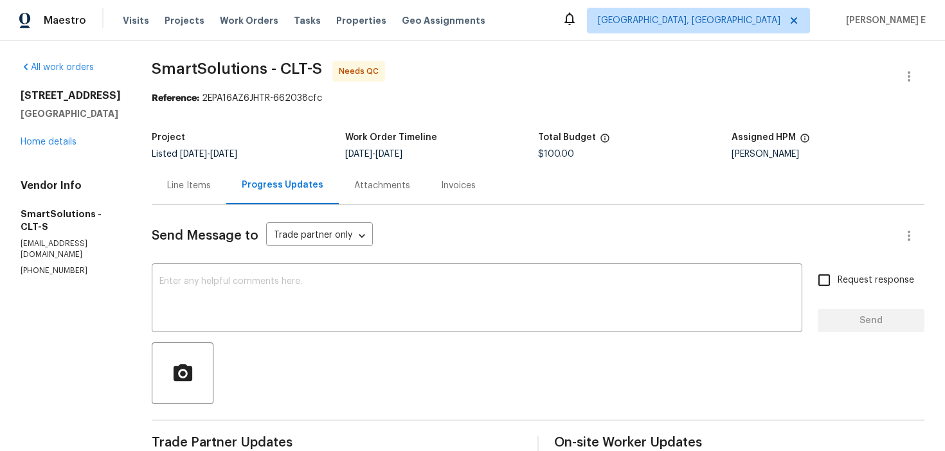
click at [203, 190] on div "Line Items" at bounding box center [189, 185] width 44 height 13
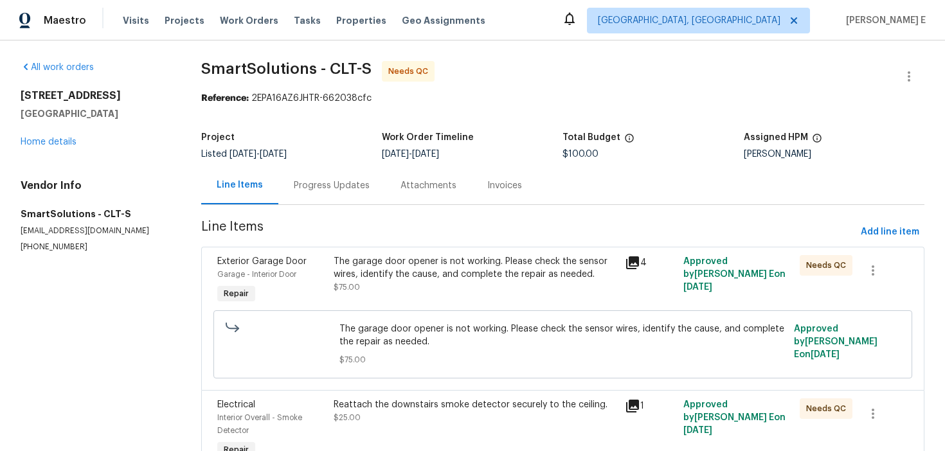
scroll to position [120, 0]
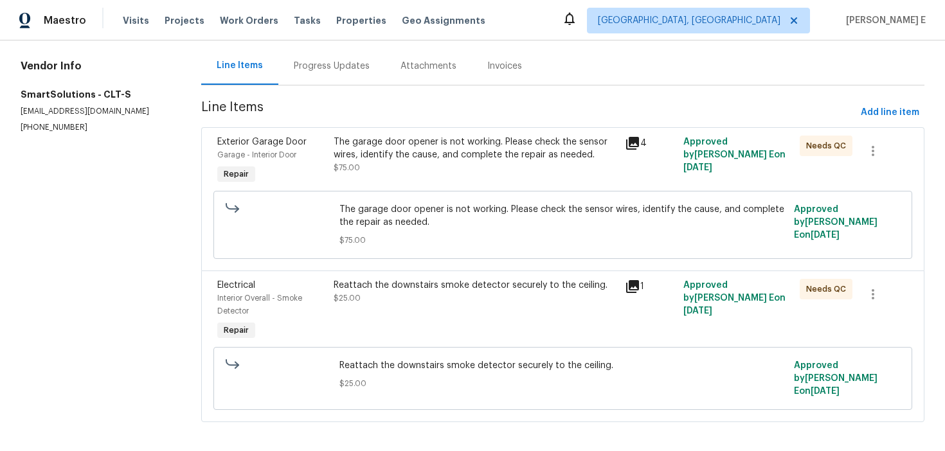
click at [409, 161] on div "The garage door opener is not working. Please check the sensor wires, identify …" at bounding box center [474, 155] width 283 height 39
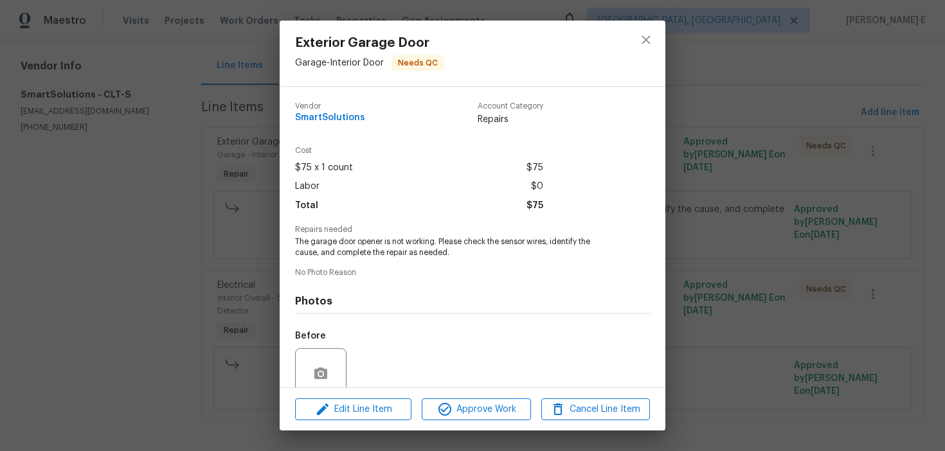
scroll to position [108, 0]
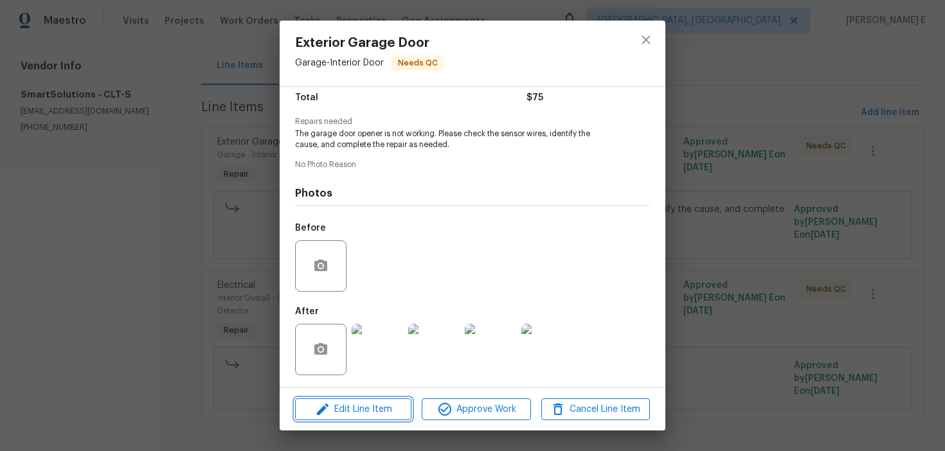
click at [336, 409] on span "Edit Line Item" at bounding box center [353, 410] width 109 height 16
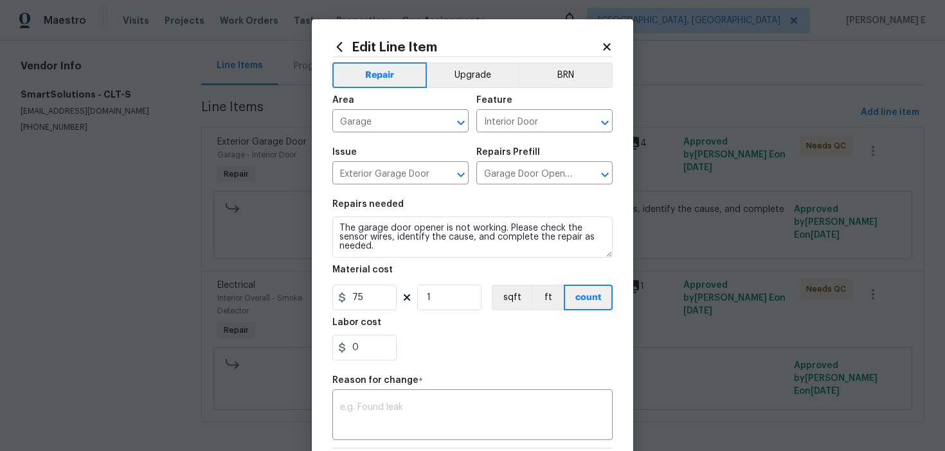
click at [253, 262] on body "Maestro Visits Projects Work Orders Tasks Properties Geo Assignments [GEOGRAPHI…" at bounding box center [472, 225] width 945 height 451
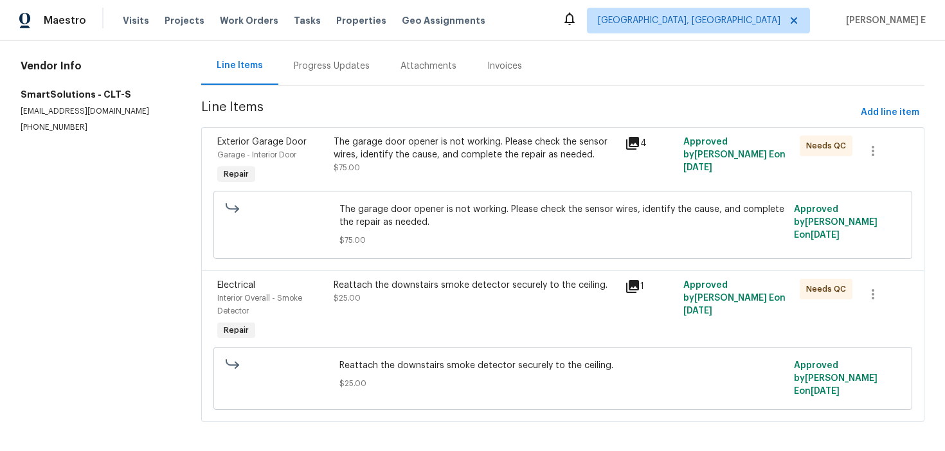
scroll to position [0, 0]
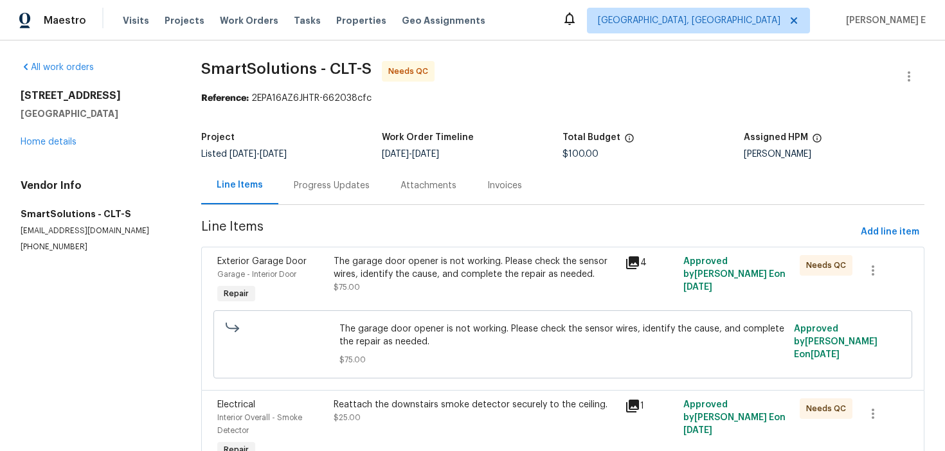
click at [312, 184] on div "Progress Updates" at bounding box center [332, 185] width 76 height 13
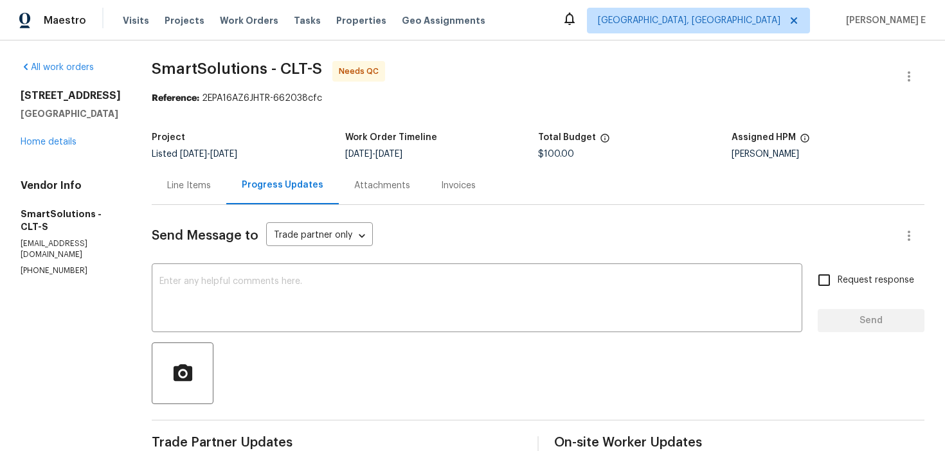
click at [213, 177] on div "Line Items" at bounding box center [189, 185] width 75 height 38
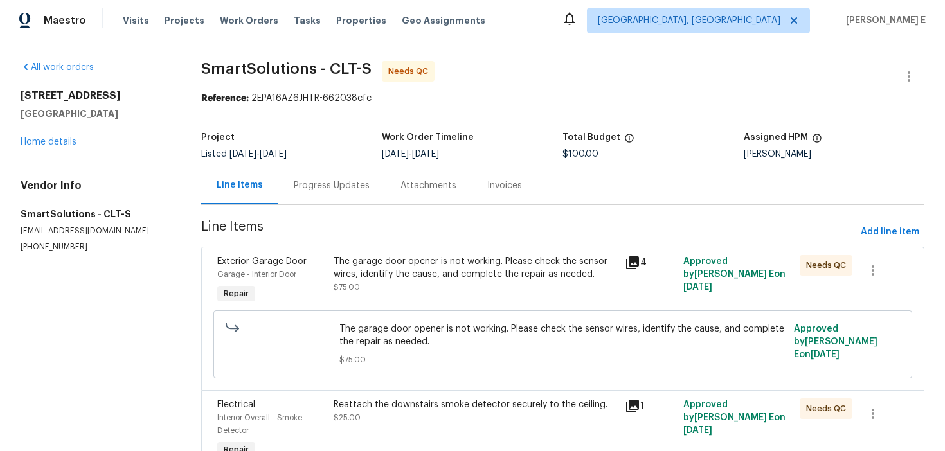
click at [495, 282] on div "The garage door opener is not working. Please check the sensor wires, identify …" at bounding box center [474, 274] width 283 height 39
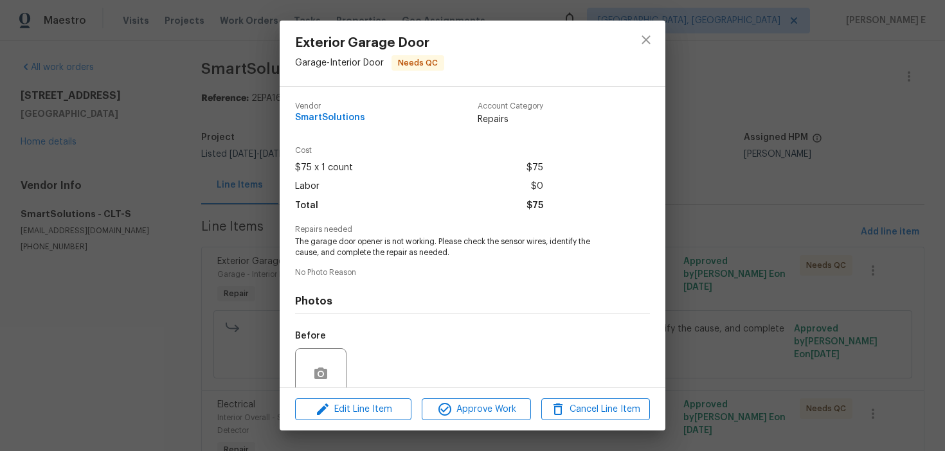
scroll to position [108, 0]
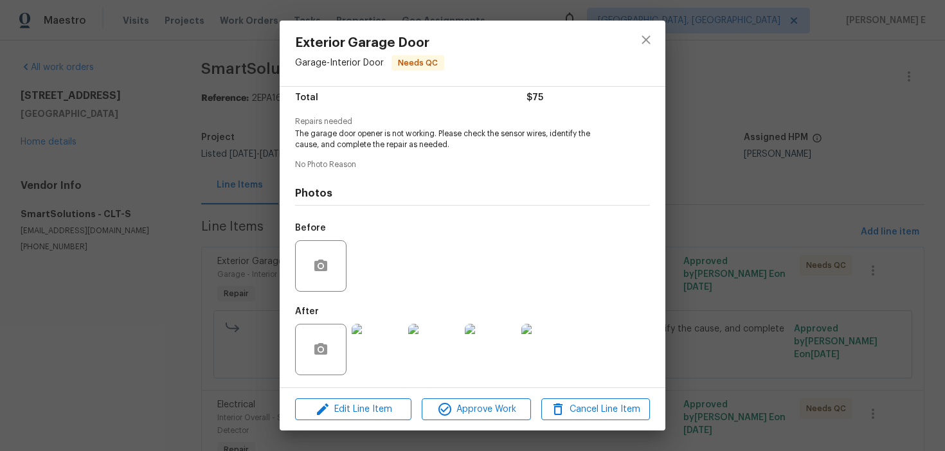
click at [357, 392] on div "Edit Line Item Approve Work Cancel Line Item" at bounding box center [473, 409] width 386 height 43
click at [342, 404] on span "Edit Line Item" at bounding box center [353, 410] width 109 height 16
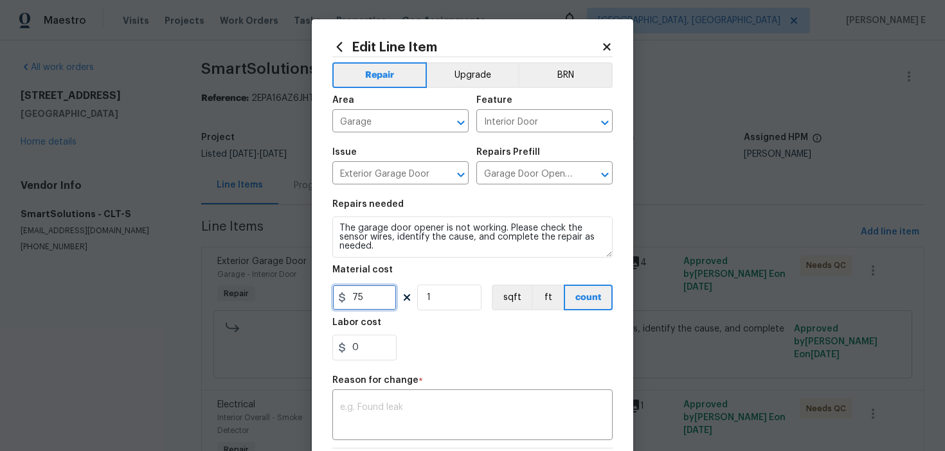
click at [365, 303] on input "75" at bounding box center [364, 298] width 64 height 26
type input "125"
click at [370, 422] on textarea at bounding box center [472, 416] width 265 height 27
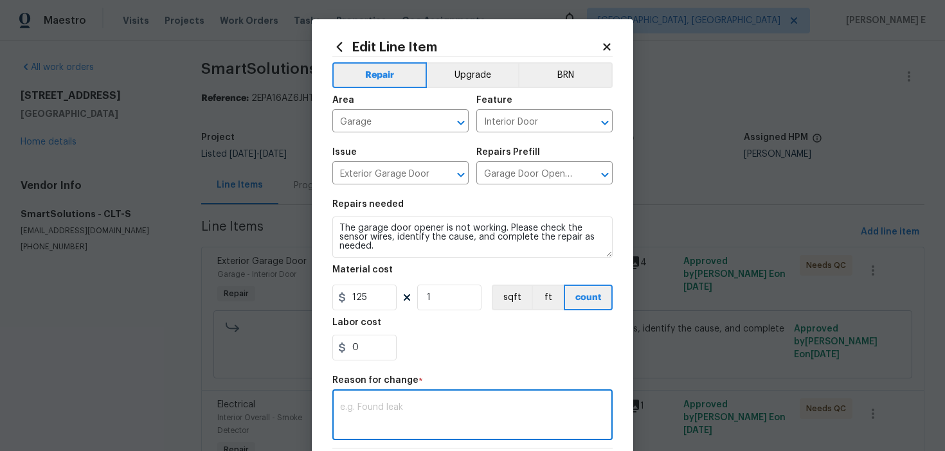
paste textarea "(KE) Updated per vendor's final cost."
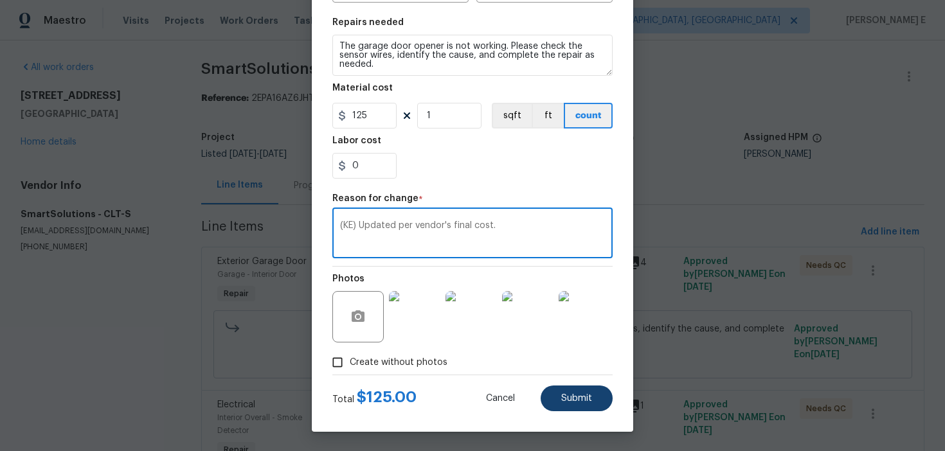
type textarea "(KE) Updated per vendor's final cost."
click at [556, 405] on button "Submit" at bounding box center [576, 399] width 72 height 26
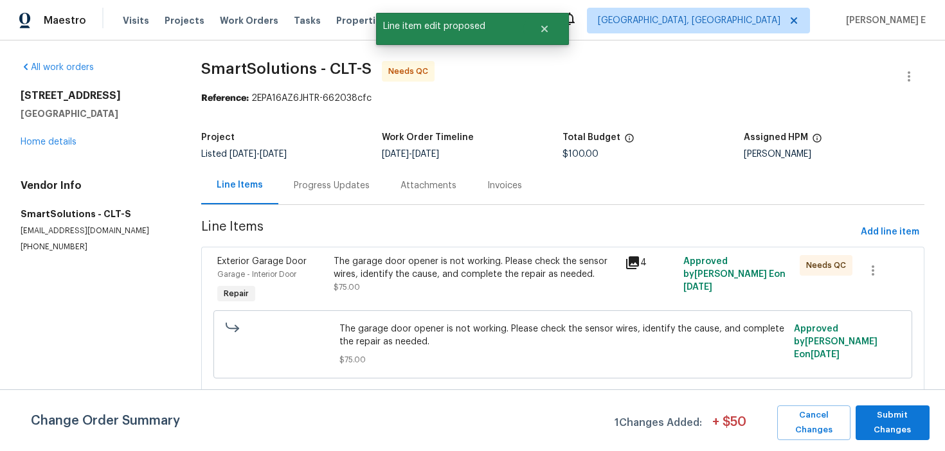
scroll to position [0, 0]
click at [884, 426] on span "Submit Changes" at bounding box center [892, 423] width 61 height 30
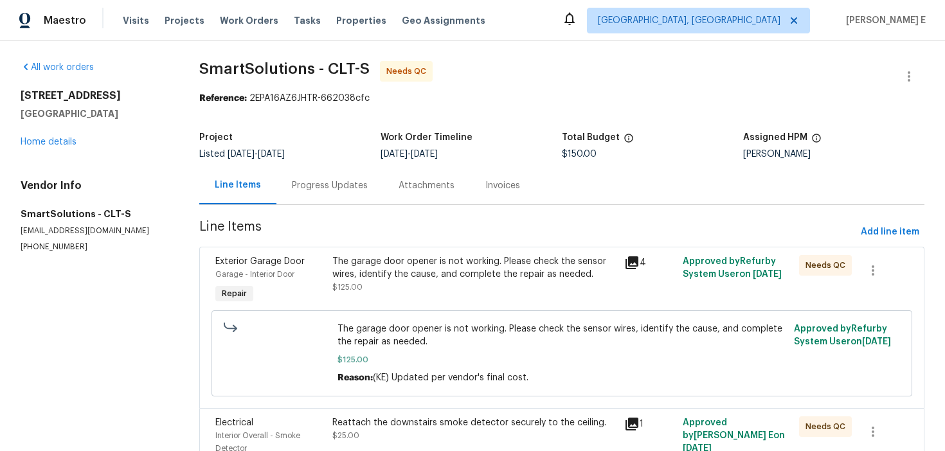
click at [897, 89] on div at bounding box center [908, 76] width 31 height 31
click at [905, 84] on icon "button" at bounding box center [908, 76] width 15 height 15
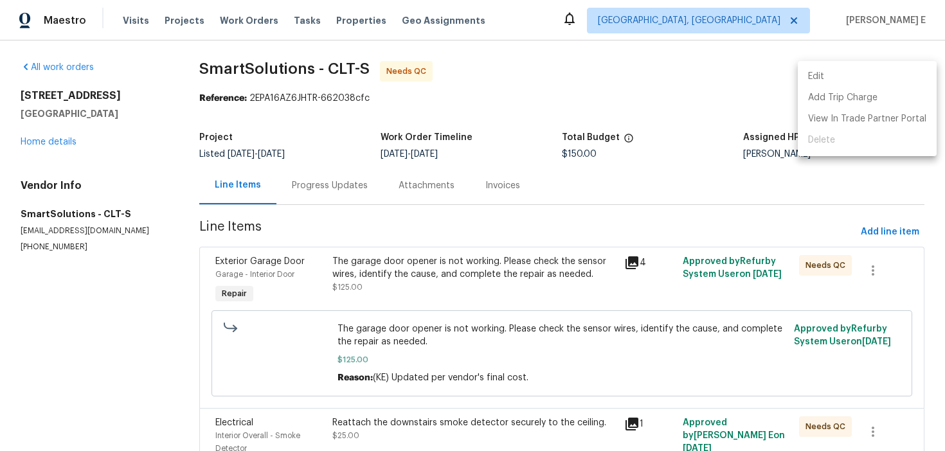
click at [804, 82] on li "Edit" at bounding box center [866, 76] width 139 height 21
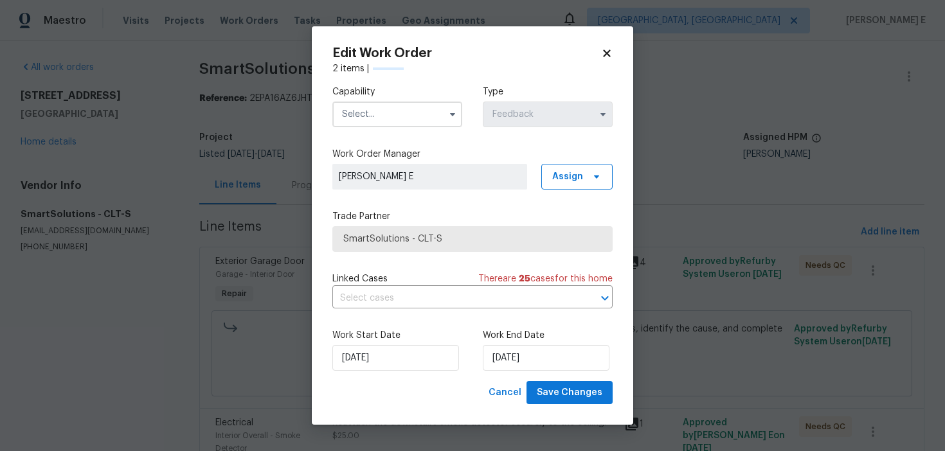
click at [396, 120] on input "text" at bounding box center [397, 115] width 130 height 26
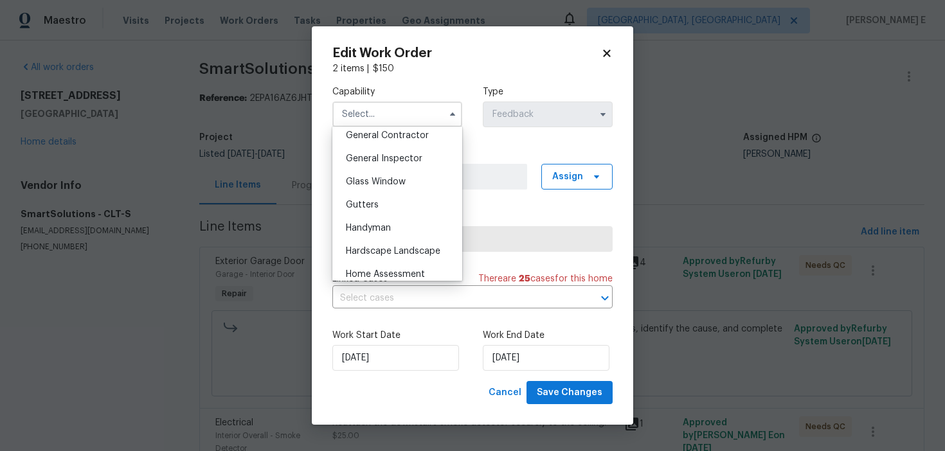
scroll to position [632, 0]
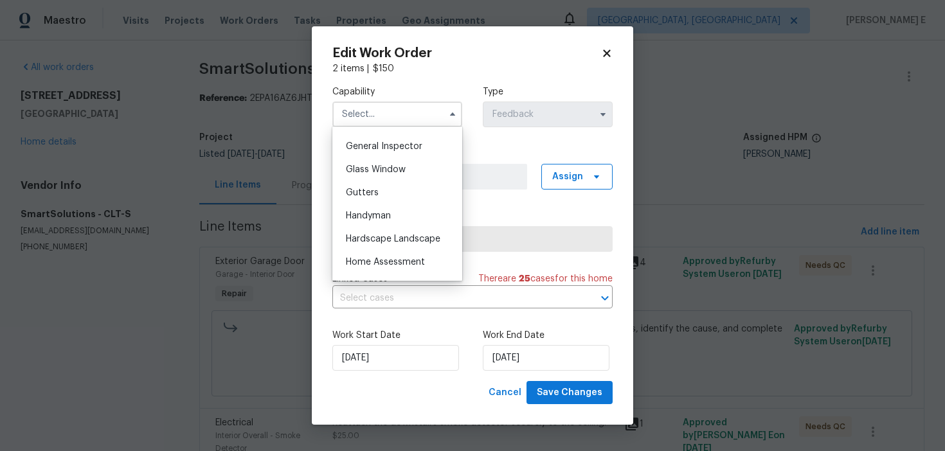
click at [393, 224] on div "Handyman" at bounding box center [396, 215] width 123 height 23
type input "Handyman"
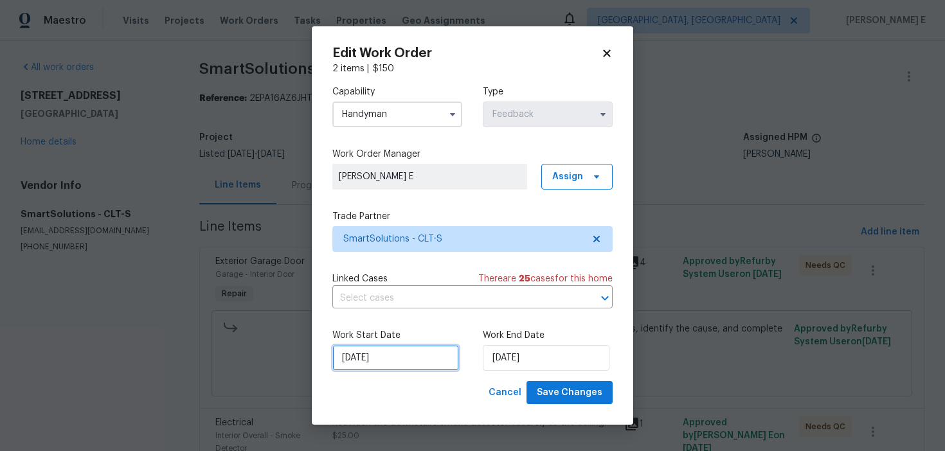
click at [403, 356] on input "10/09/2025" at bounding box center [395, 358] width 127 height 26
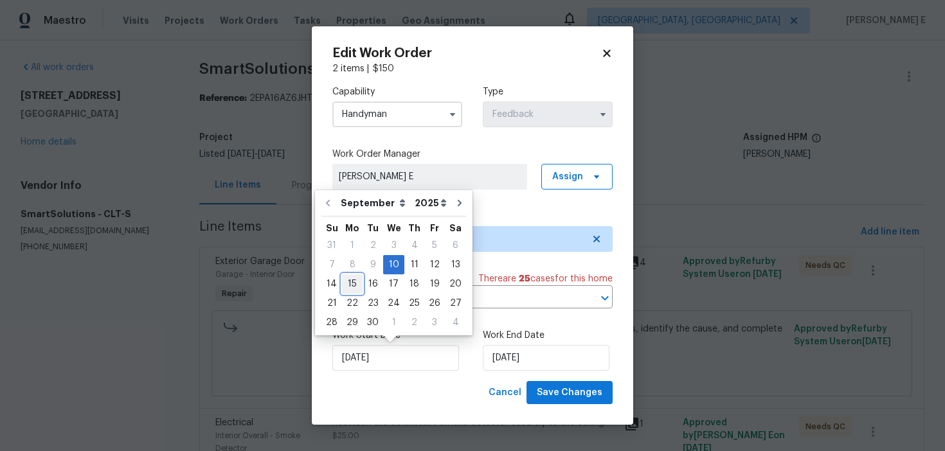
click at [351, 278] on div "15" at bounding box center [352, 284] width 21 height 18
type input "15/09/2025"
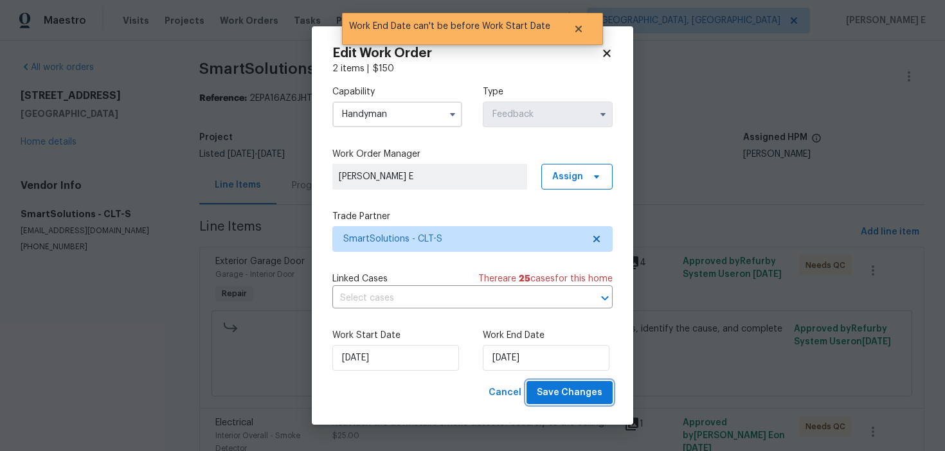
click at [591, 389] on span "Save Changes" at bounding box center [570, 393] width 66 height 16
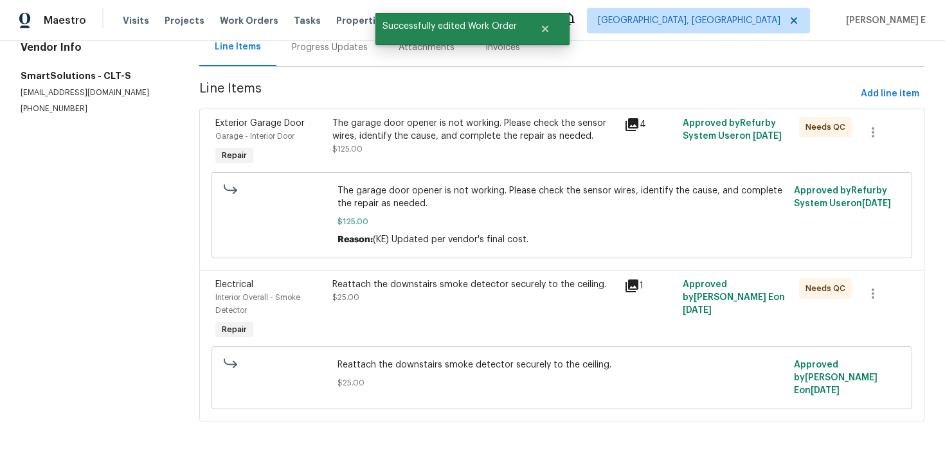
scroll to position [0, 0]
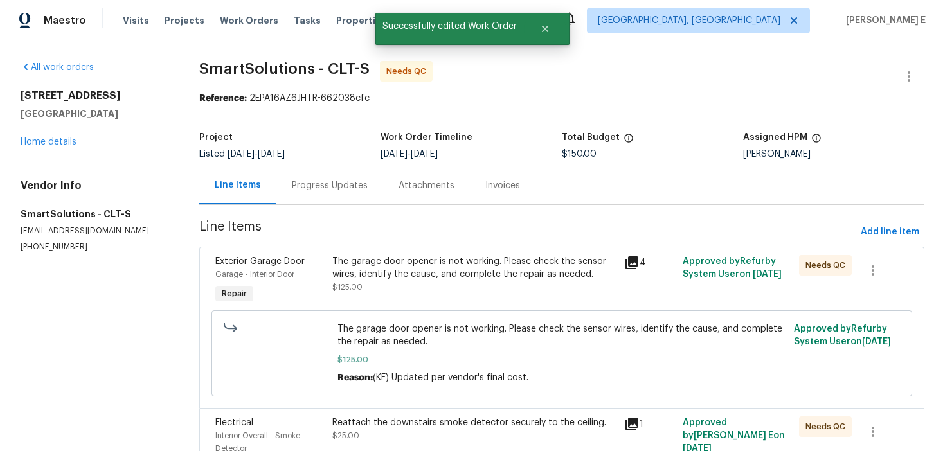
click at [403, 291] on div "The garage door opener is not working. Please check the sensor wires, identify …" at bounding box center [474, 274] width 284 height 39
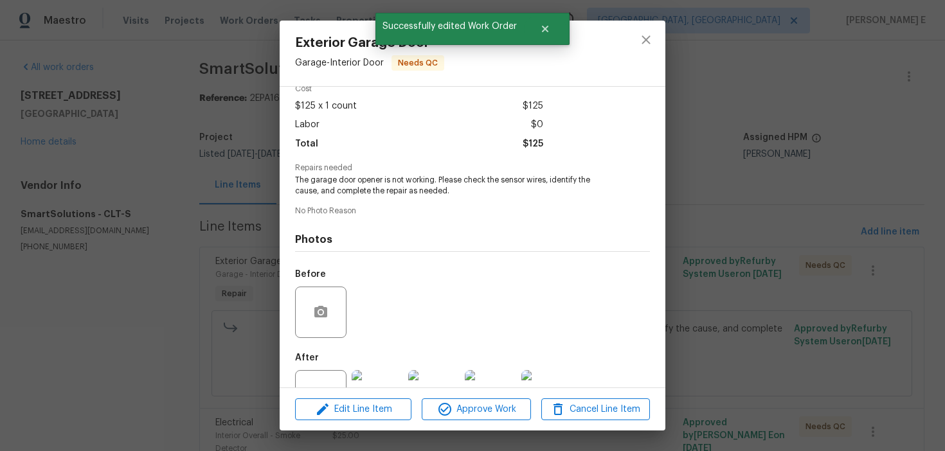
scroll to position [108, 0]
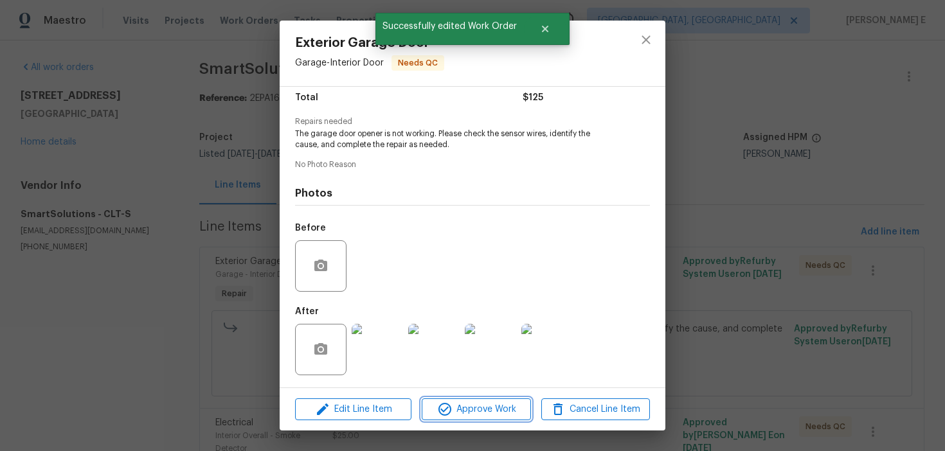
click at [477, 408] on span "Approve Work" at bounding box center [475, 410] width 101 height 16
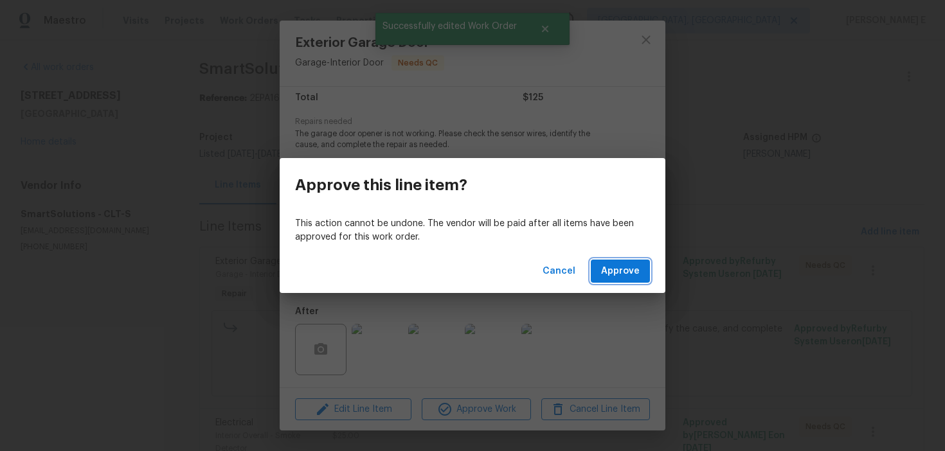
click at [629, 272] on span "Approve" at bounding box center [620, 271] width 39 height 16
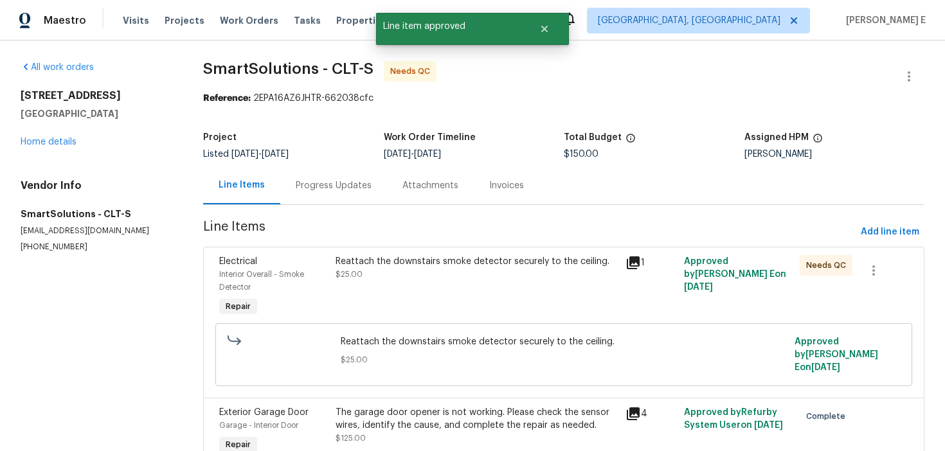
click at [413, 287] on div "Reattach the downstairs smoke detector securely to the ceiling. $25.00" at bounding box center [477, 287] width 290 height 72
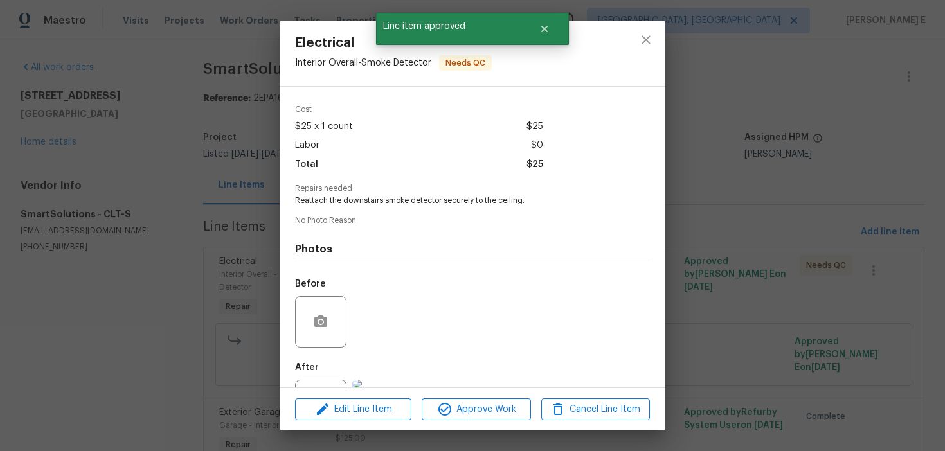
scroll to position [97, 0]
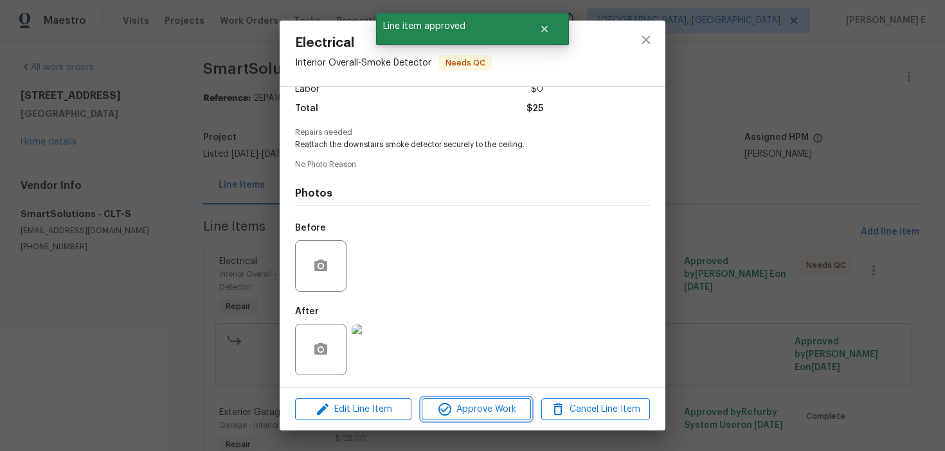
click at [447, 399] on button "Approve Work" at bounding box center [476, 409] width 109 height 22
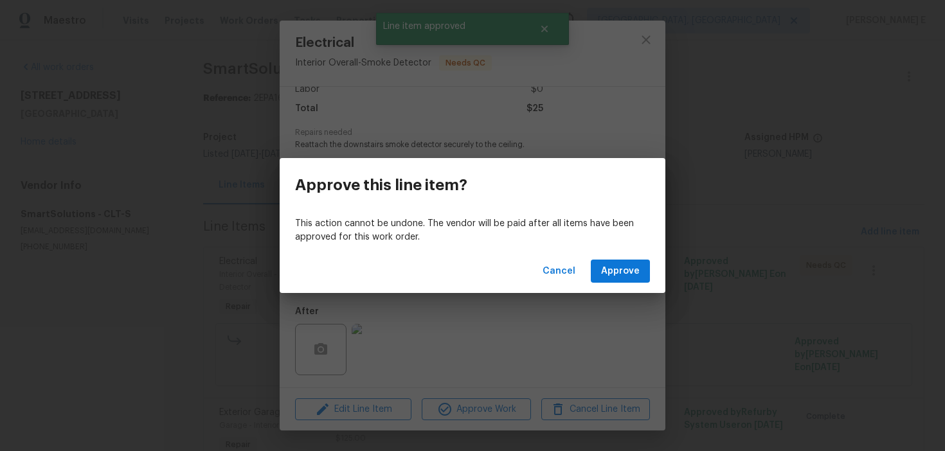
click at [591, 282] on div "Cancel Approve" at bounding box center [473, 271] width 386 height 44
click at [609, 273] on span "Approve" at bounding box center [620, 271] width 39 height 16
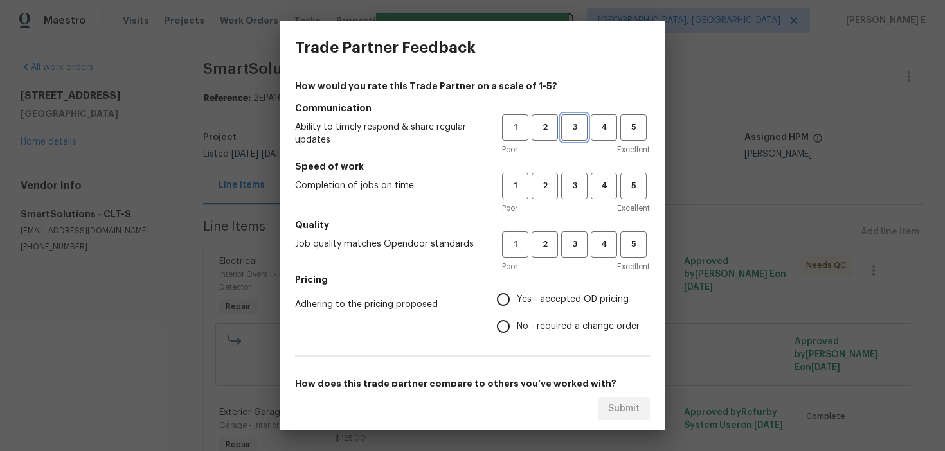
click at [577, 139] on button "3" at bounding box center [574, 127] width 26 height 26
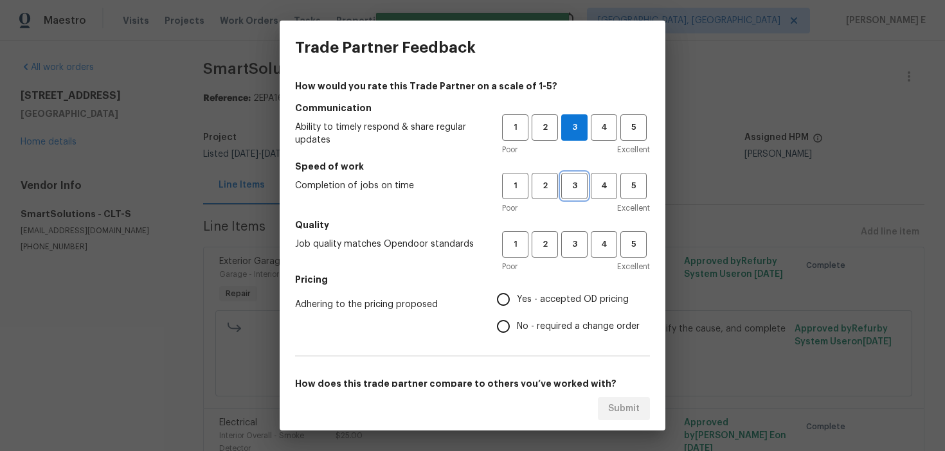
click at [571, 179] on span "3" at bounding box center [574, 186] width 24 height 15
click at [566, 242] on span "3" at bounding box center [574, 244] width 24 height 15
click at [493, 333] on input "No - required a change order" at bounding box center [503, 326] width 27 height 27
radio input "true"
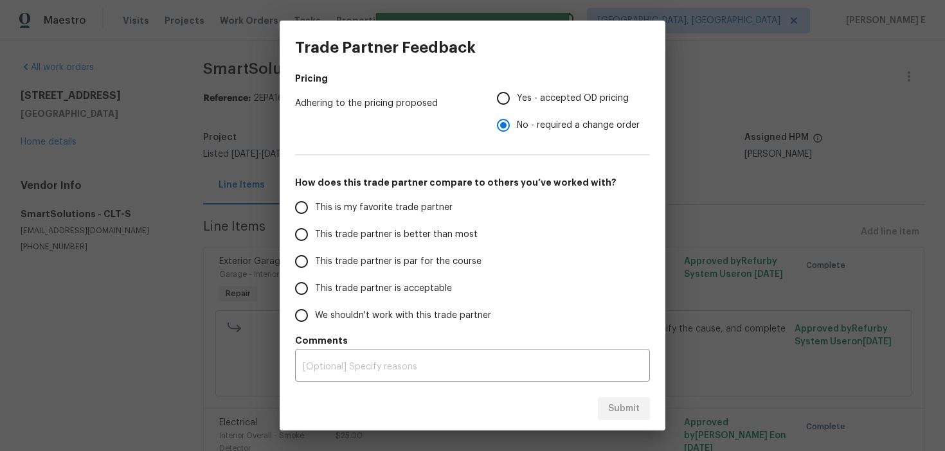
click at [392, 271] on label "This trade partner is par for the course" at bounding box center [389, 261] width 203 height 27
click at [315, 271] on input "This trade partner is par for the course" at bounding box center [301, 261] width 27 height 27
click at [600, 397] on button "Submit" at bounding box center [624, 409] width 52 height 24
radio input "true"
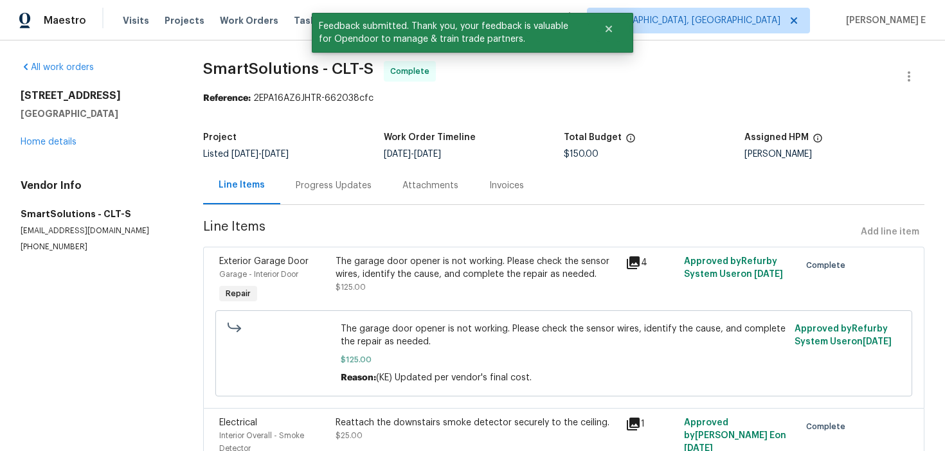
click at [368, 182] on div "Progress Updates" at bounding box center [333, 185] width 107 height 38
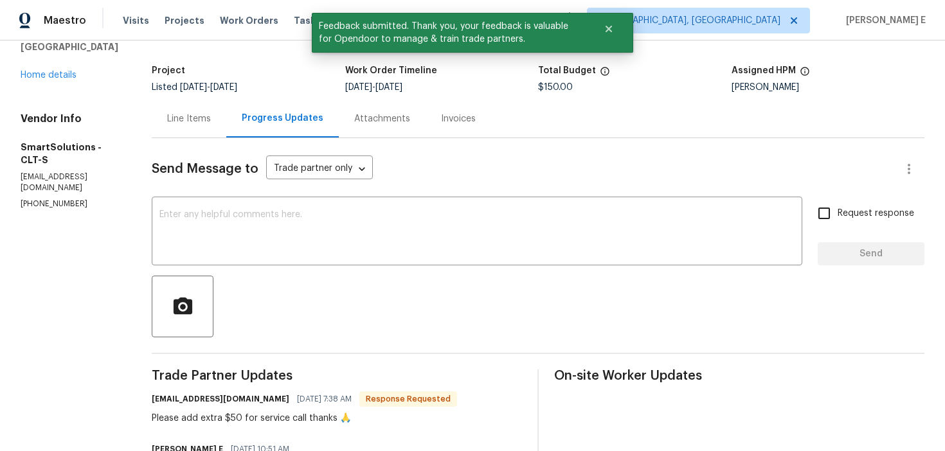
scroll to position [63, 0]
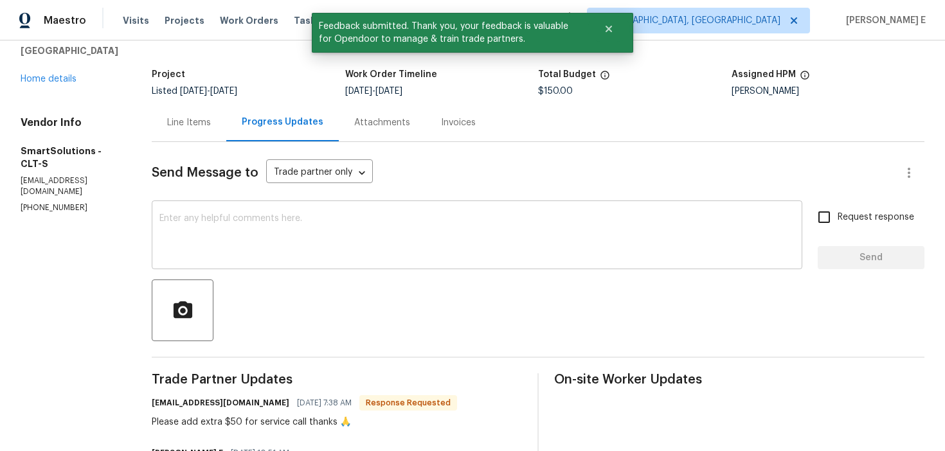
click at [380, 254] on textarea at bounding box center [476, 236] width 635 height 45
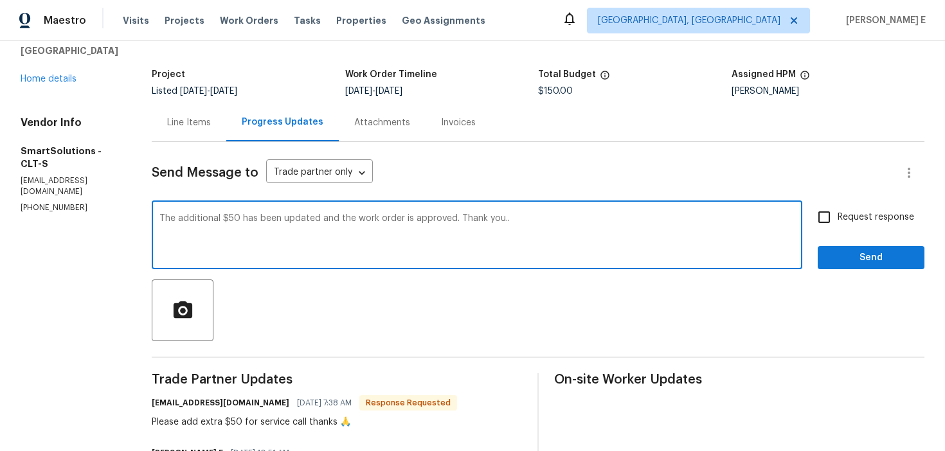
click at [171, 215] on textarea "The additional $50 has been updated and the work order is approved. Thank you.." at bounding box center [476, 236] width 635 height 45
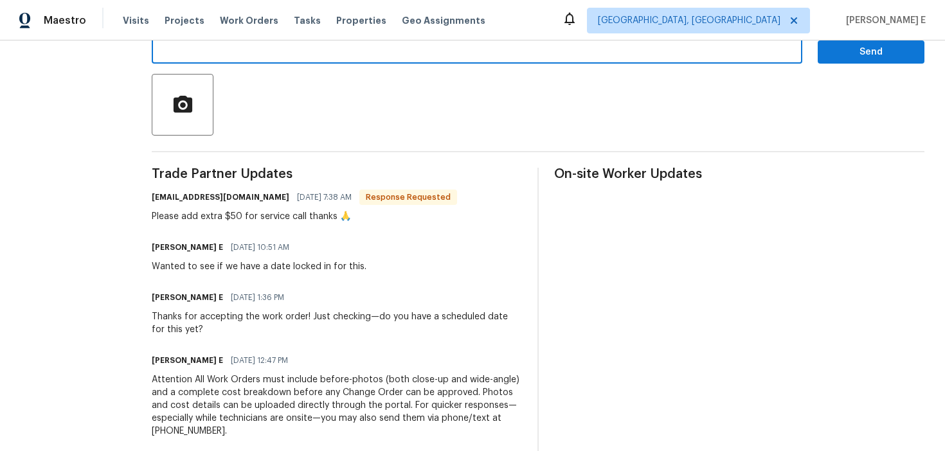
scroll to position [150, 0]
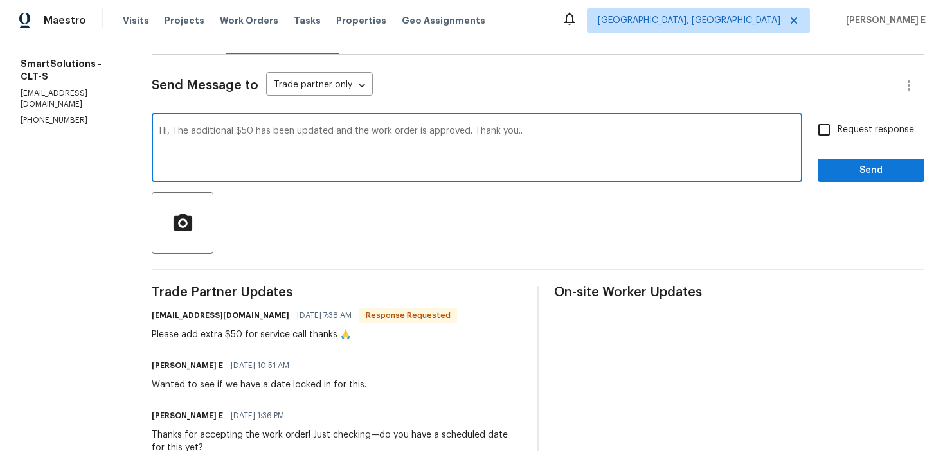
type textarea "Hi, The additional $50 has been updated and the work order is approved. Thank y…"
click at [837, 136] on input "Request response" at bounding box center [823, 129] width 27 height 27
checkbox input "true"
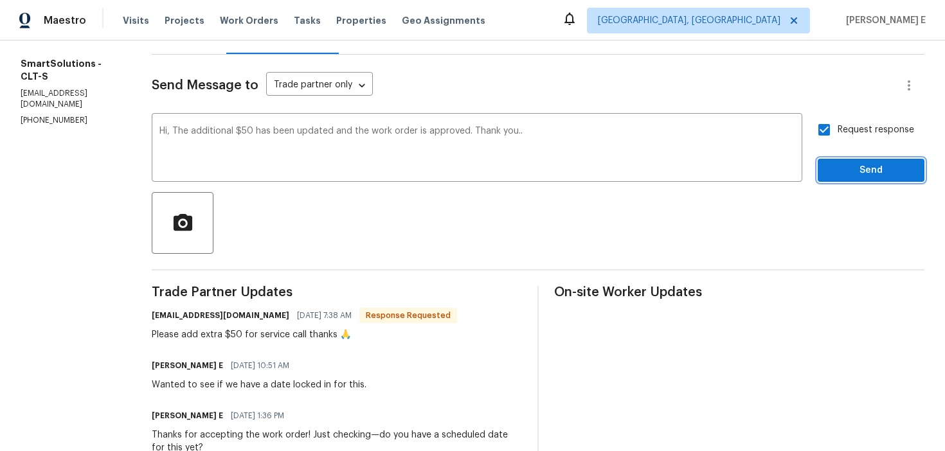
click at [840, 181] on button "Send" at bounding box center [870, 171] width 107 height 24
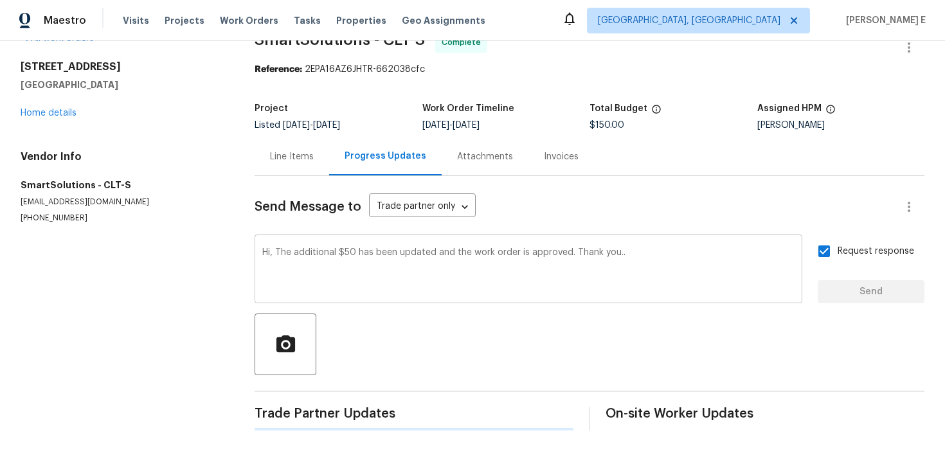
scroll to position [0, 0]
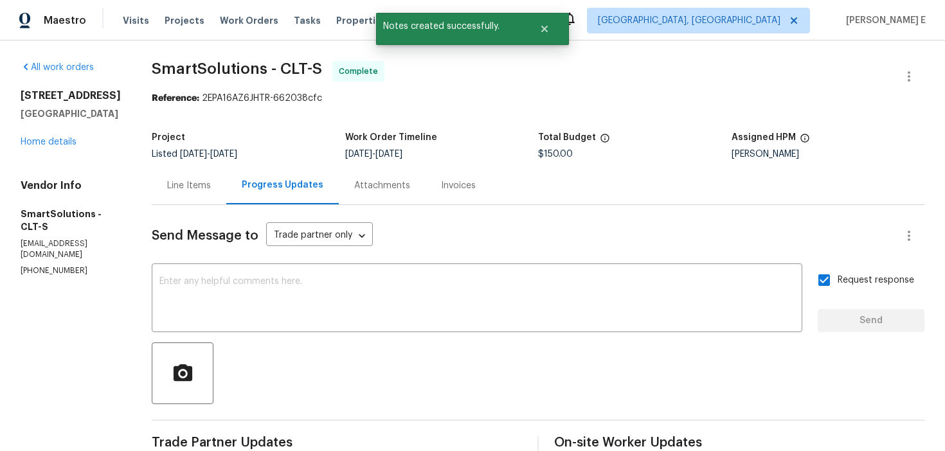
click at [173, 73] on span "SmartSolutions - CLT-S" at bounding box center [237, 68] width 170 height 15
copy span "SmartSolutions"
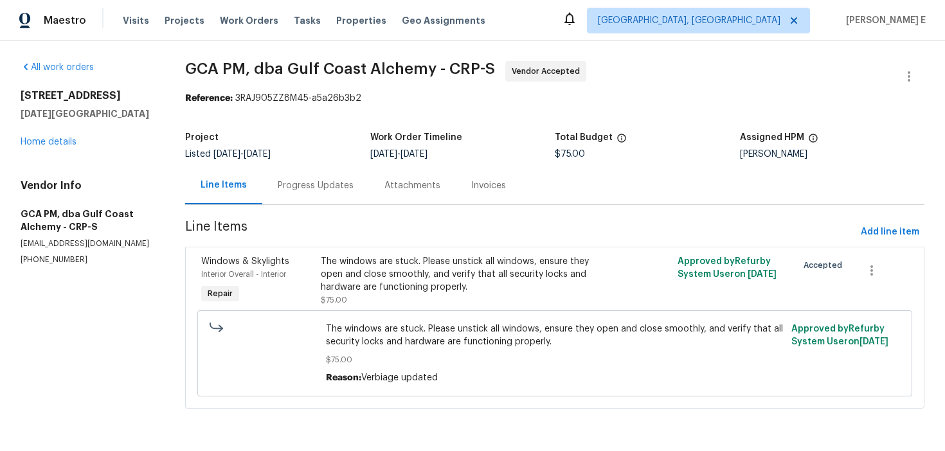
click at [311, 180] on div "Progress Updates" at bounding box center [316, 185] width 76 height 13
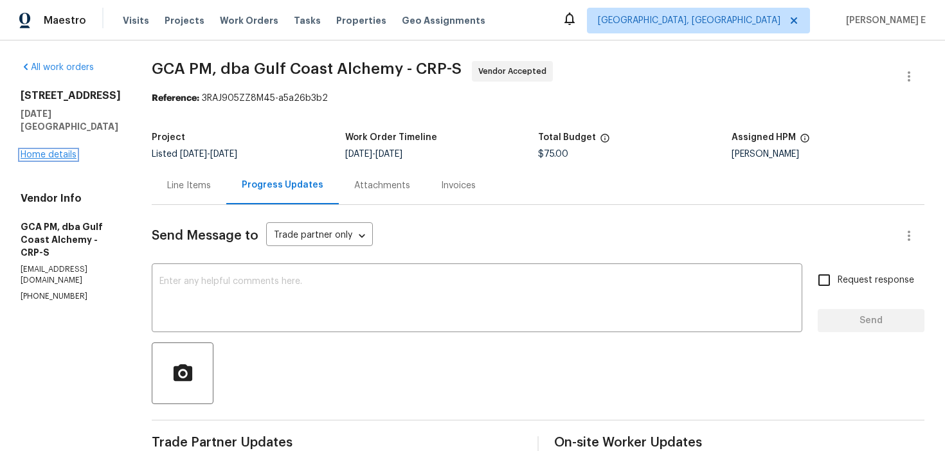
click at [50, 150] on link "Home details" at bounding box center [49, 154] width 56 height 9
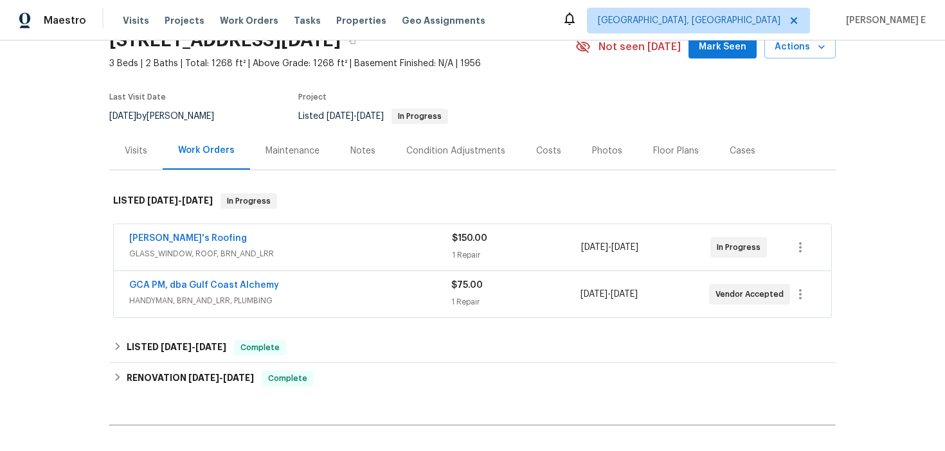
scroll to position [64, 0]
click at [229, 238] on div "[PERSON_NAME]'s Roofing" at bounding box center [290, 238] width 323 height 15
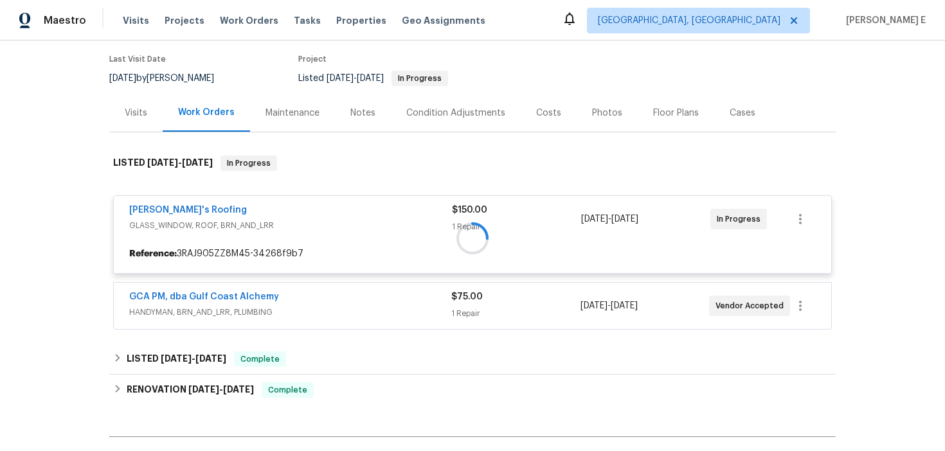
scroll to position [121, 0]
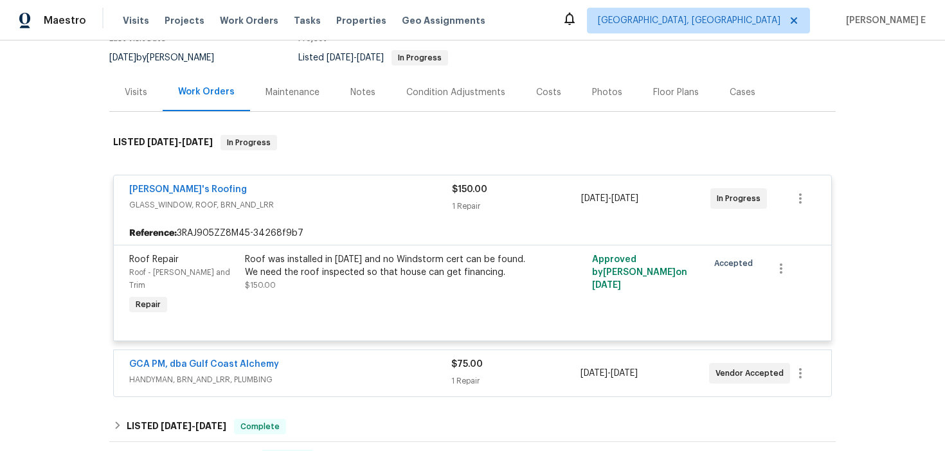
click at [315, 373] on span "HANDYMAN, BRN_AND_LRR, PLUMBING" at bounding box center [290, 379] width 322 height 13
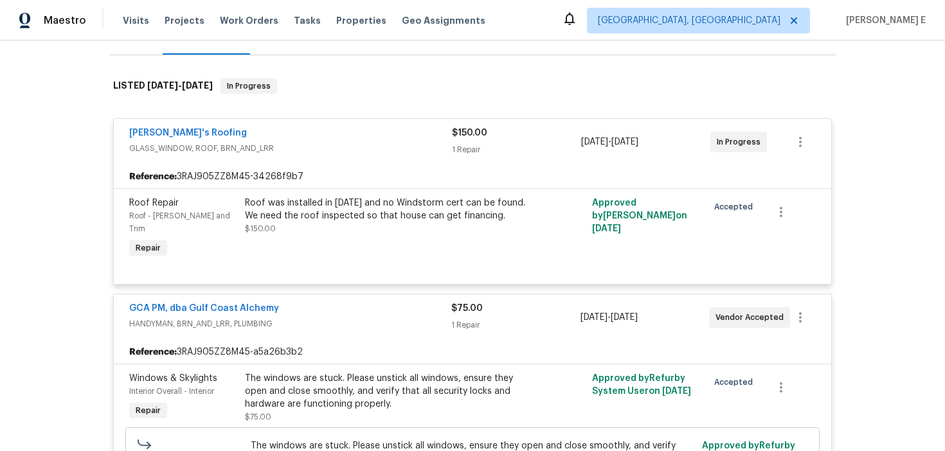
scroll to position [179, 0]
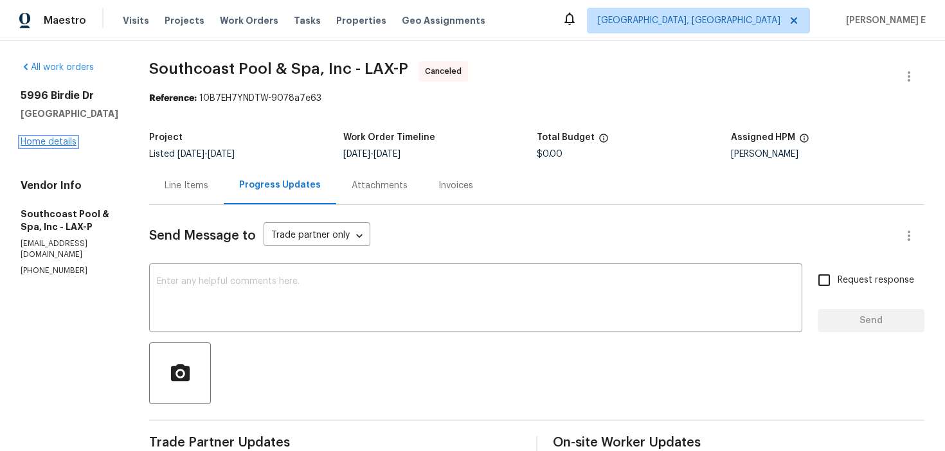
click at [55, 145] on link "Home details" at bounding box center [49, 142] width 56 height 9
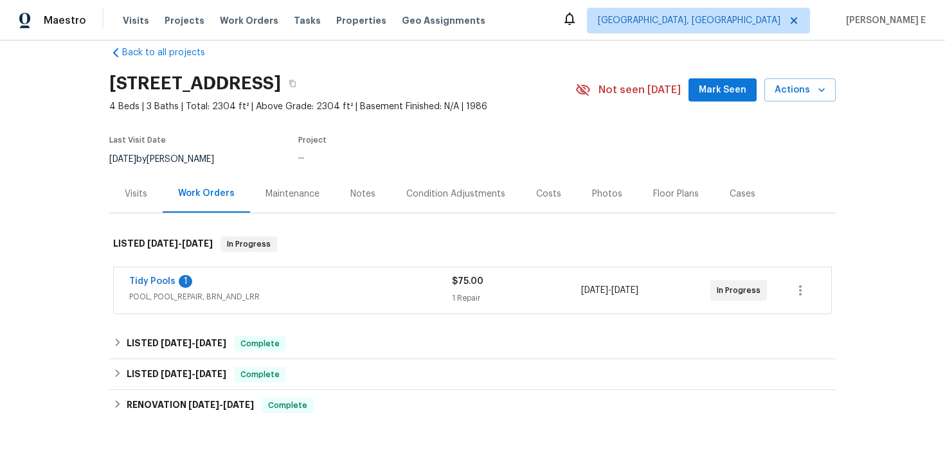
scroll to position [22, 0]
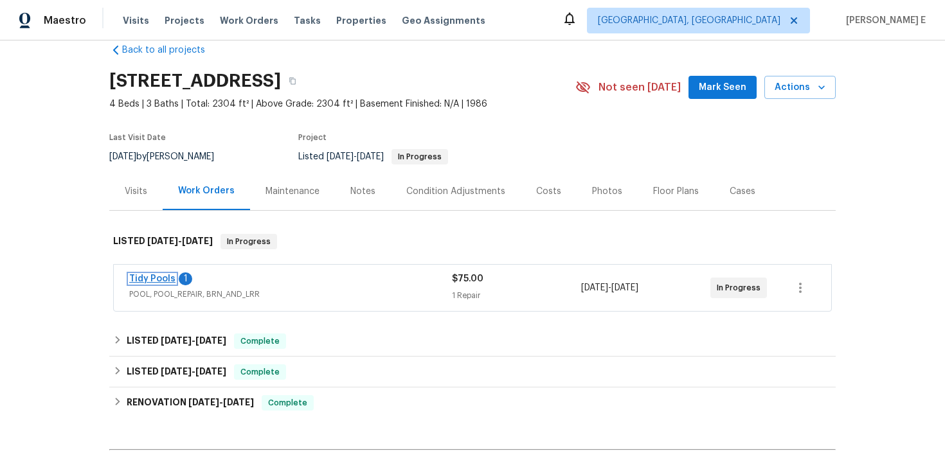
click at [138, 275] on link "Tidy Pools" at bounding box center [152, 278] width 46 height 9
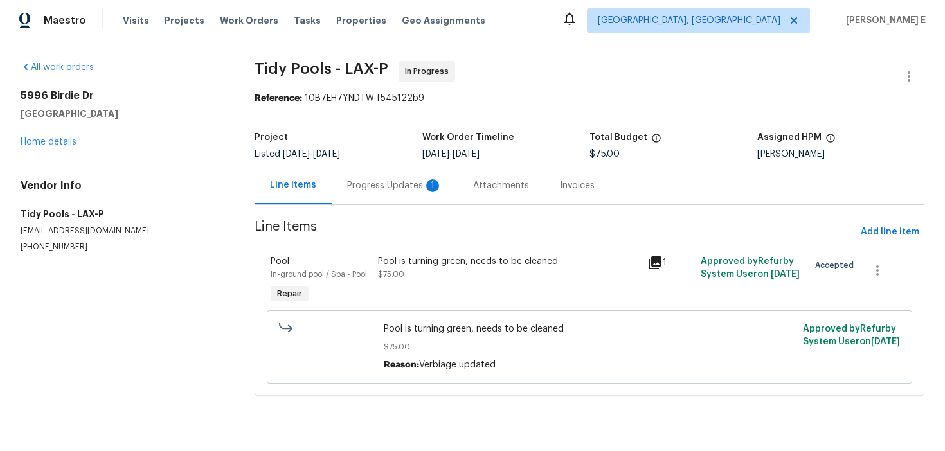
click at [344, 190] on div "Progress Updates 1" at bounding box center [395, 185] width 126 height 38
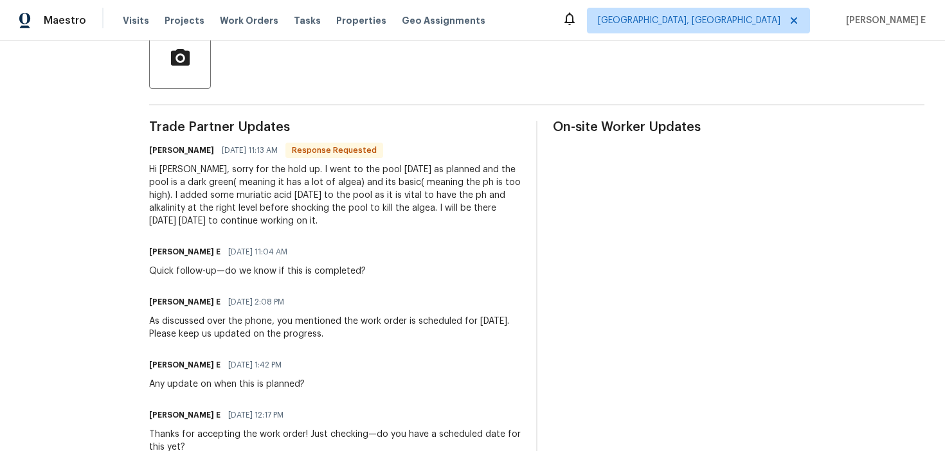
scroll to position [344, 0]
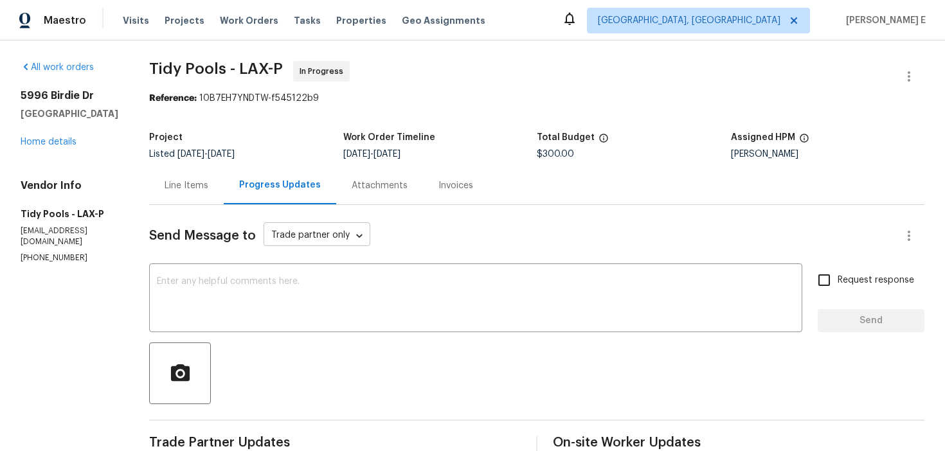
scroll to position [1, 0]
click at [199, 194] on div "Line Items" at bounding box center [186, 185] width 75 height 38
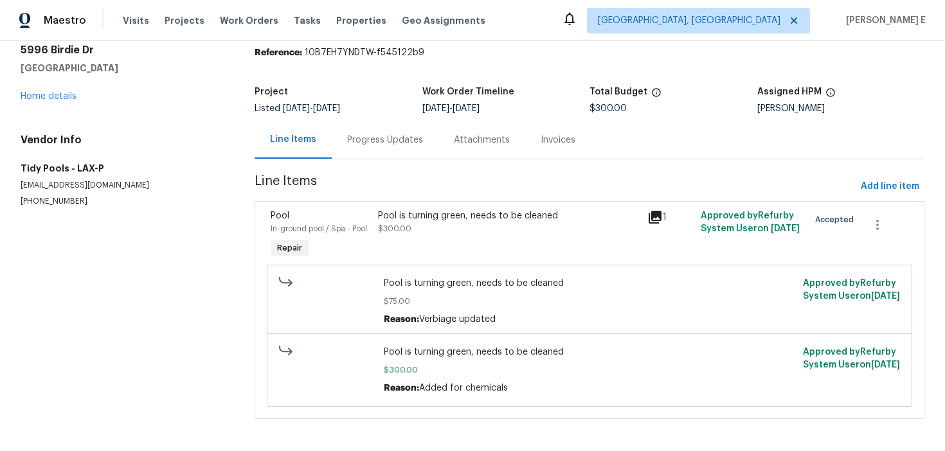
scroll to position [39, 0]
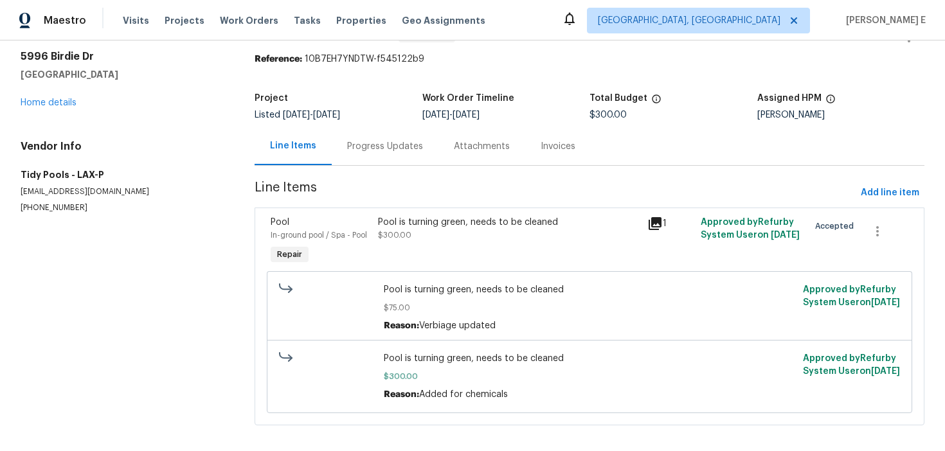
click at [347, 143] on div "Progress Updates" at bounding box center [385, 146] width 76 height 13
